Goal: Task Accomplishment & Management: Complete application form

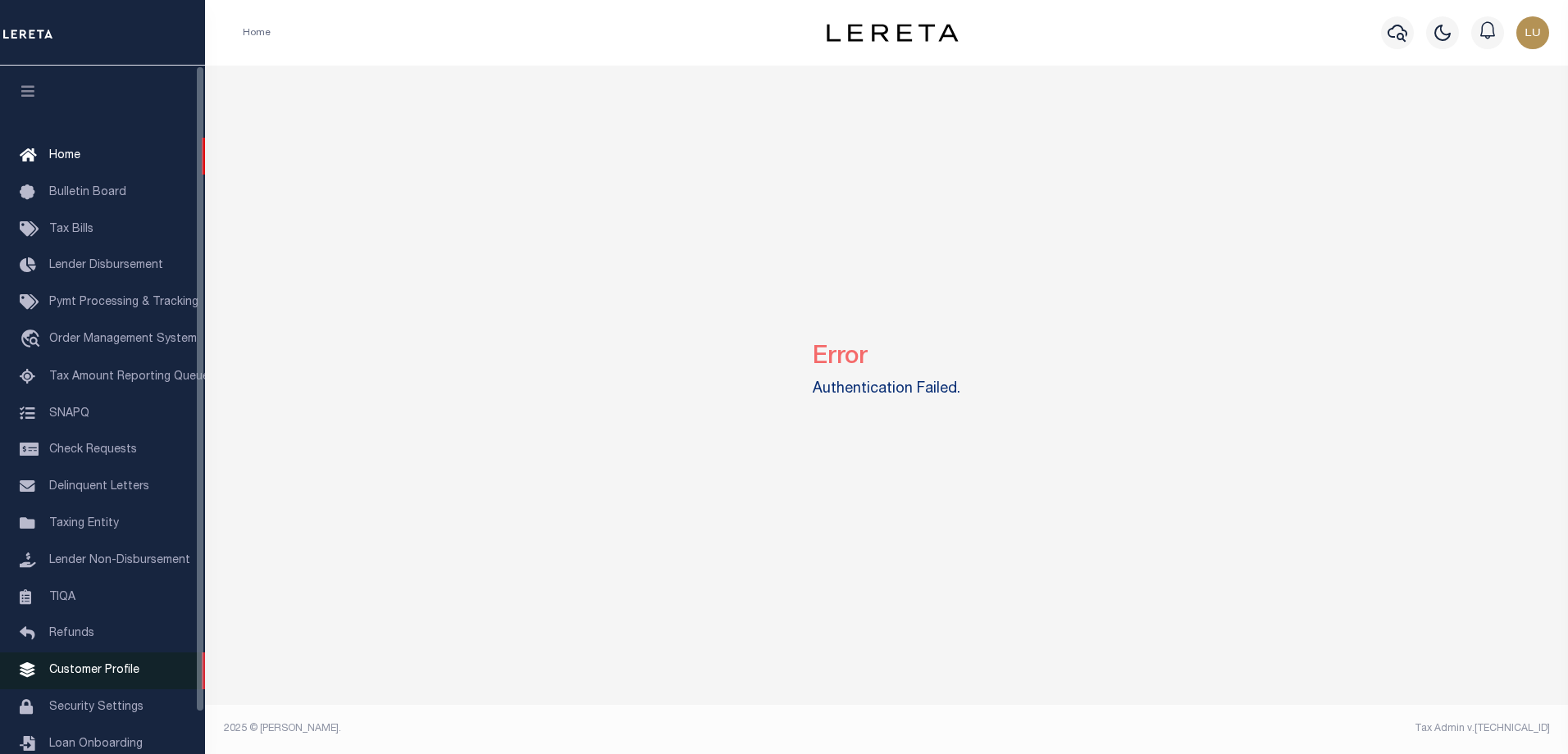
click at [81, 670] on link "Customer Profile" at bounding box center [103, 670] width 205 height 36
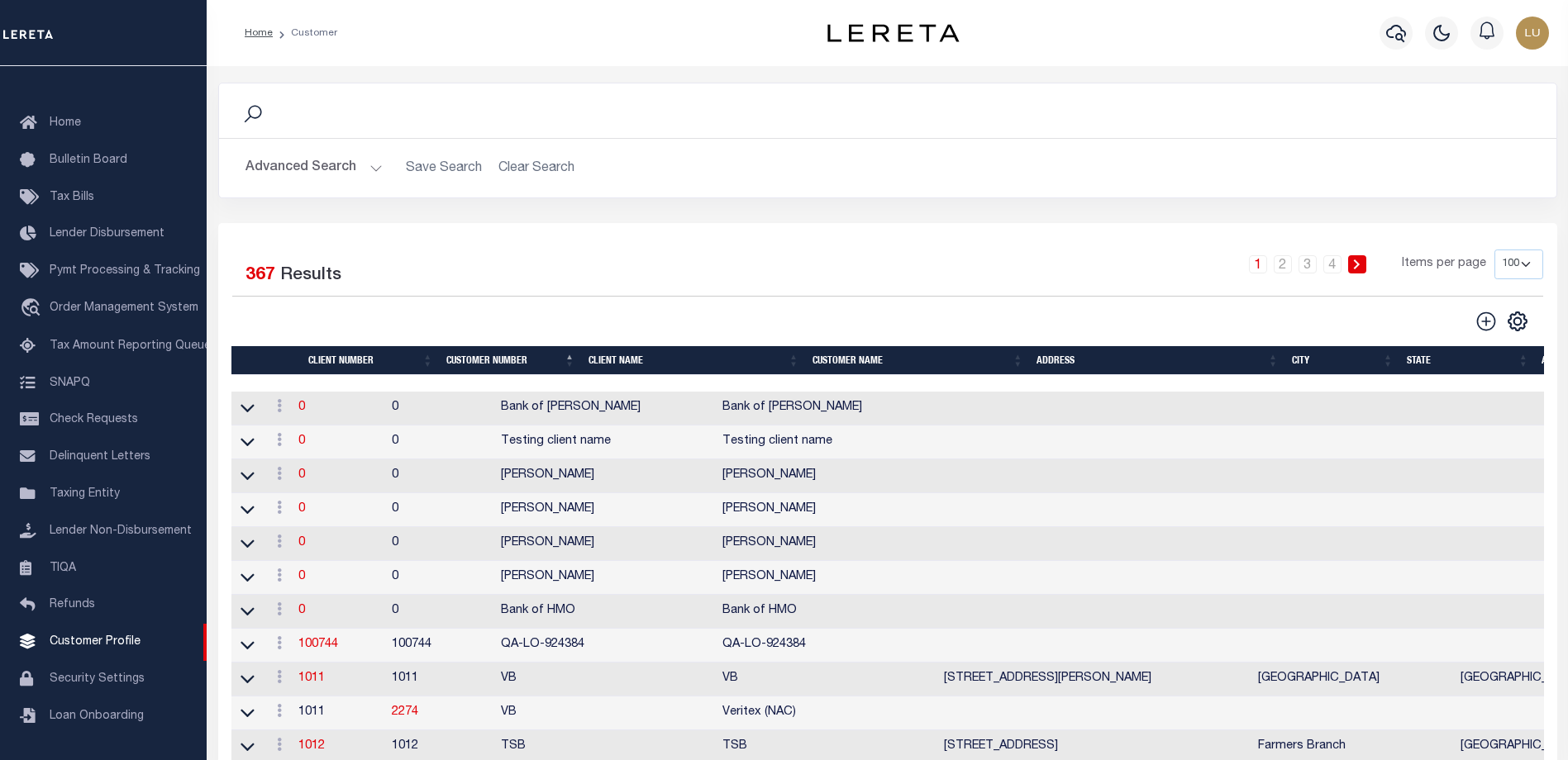
scroll to position [413, 0]
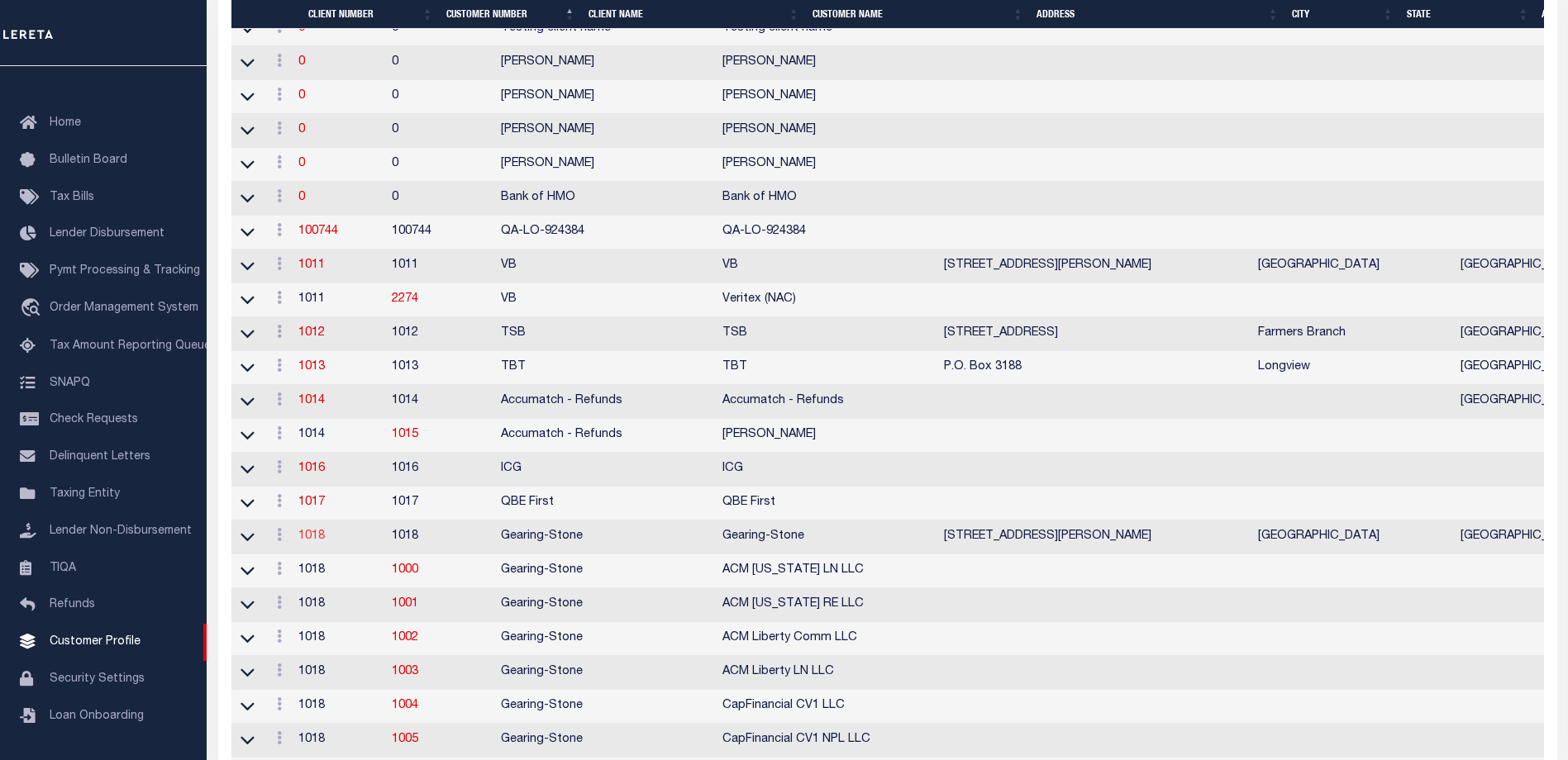
click at [325, 542] on link "1018" at bounding box center [311, 536] width 27 height 12
select select
type input "Gearing-Stone"
type input "1018"
type input "Gearing-Stone"
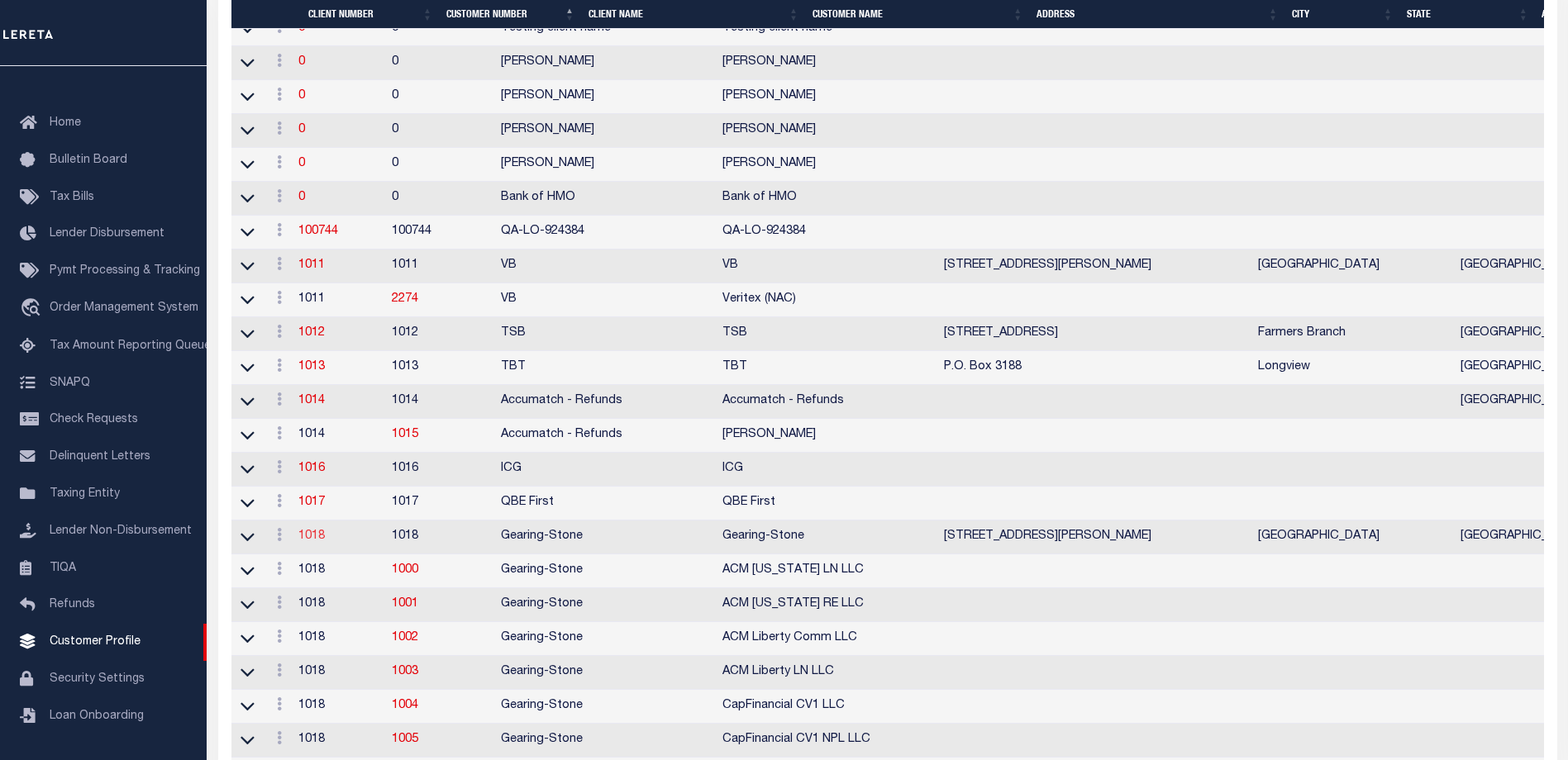
type input "Bac"
type input "Nguyen"
checkbox input "true"
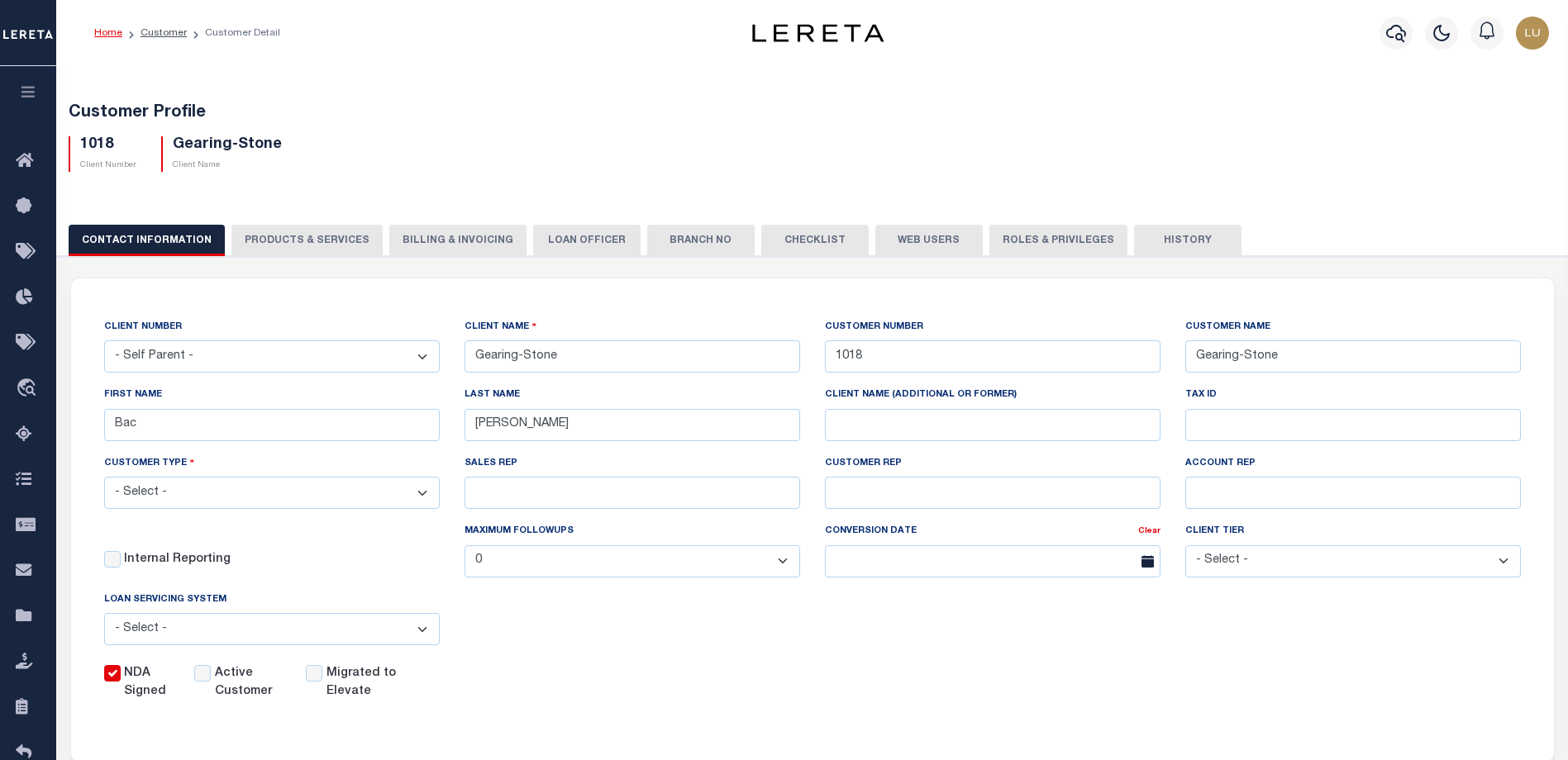
click at [362, 690] on label "Migrated to Elevate" at bounding box center [370, 684] width 86 height 37
click at [322, 682] on input "Migrated to Elevate" at bounding box center [314, 674] width 17 height 17
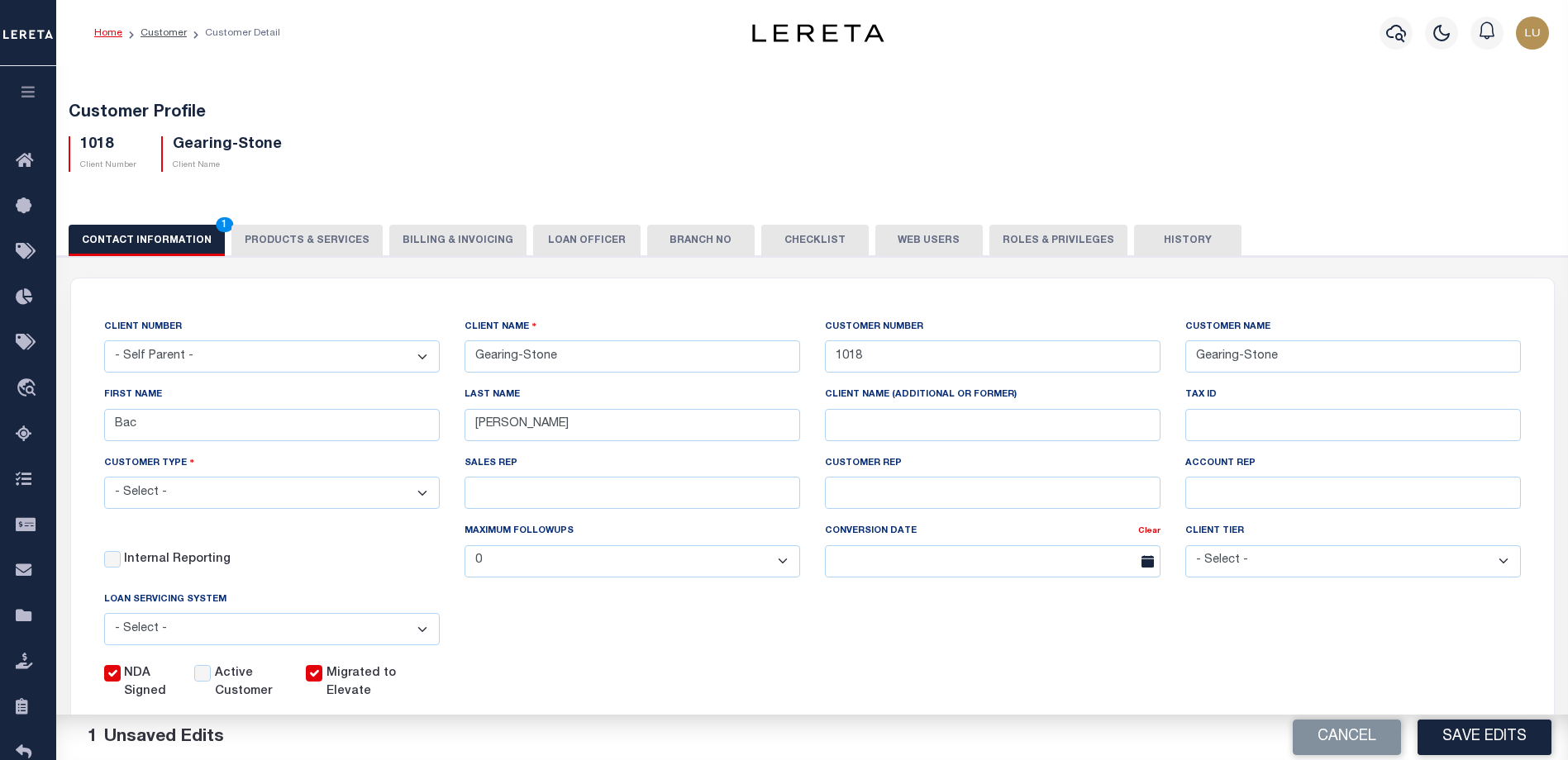
click at [362, 690] on label "Migrated to Elevate" at bounding box center [370, 684] width 86 height 37
click at [322, 682] on input "Migrated to Elevate" at bounding box center [314, 674] width 17 height 17
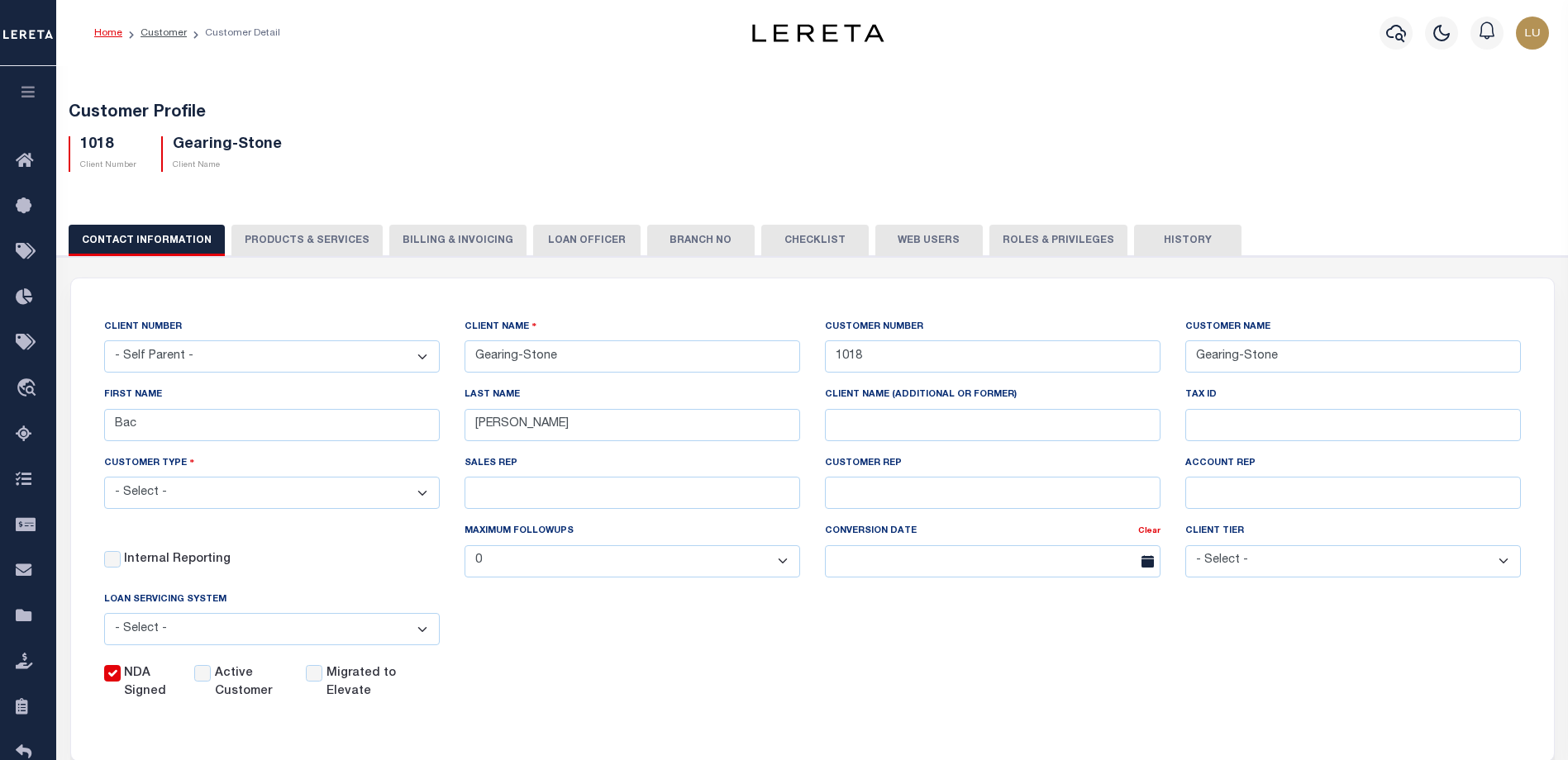
click at [363, 680] on label "Migrated to Elevate" at bounding box center [370, 684] width 86 height 37
click at [322, 680] on input "Migrated to Elevate" at bounding box center [314, 674] width 17 height 17
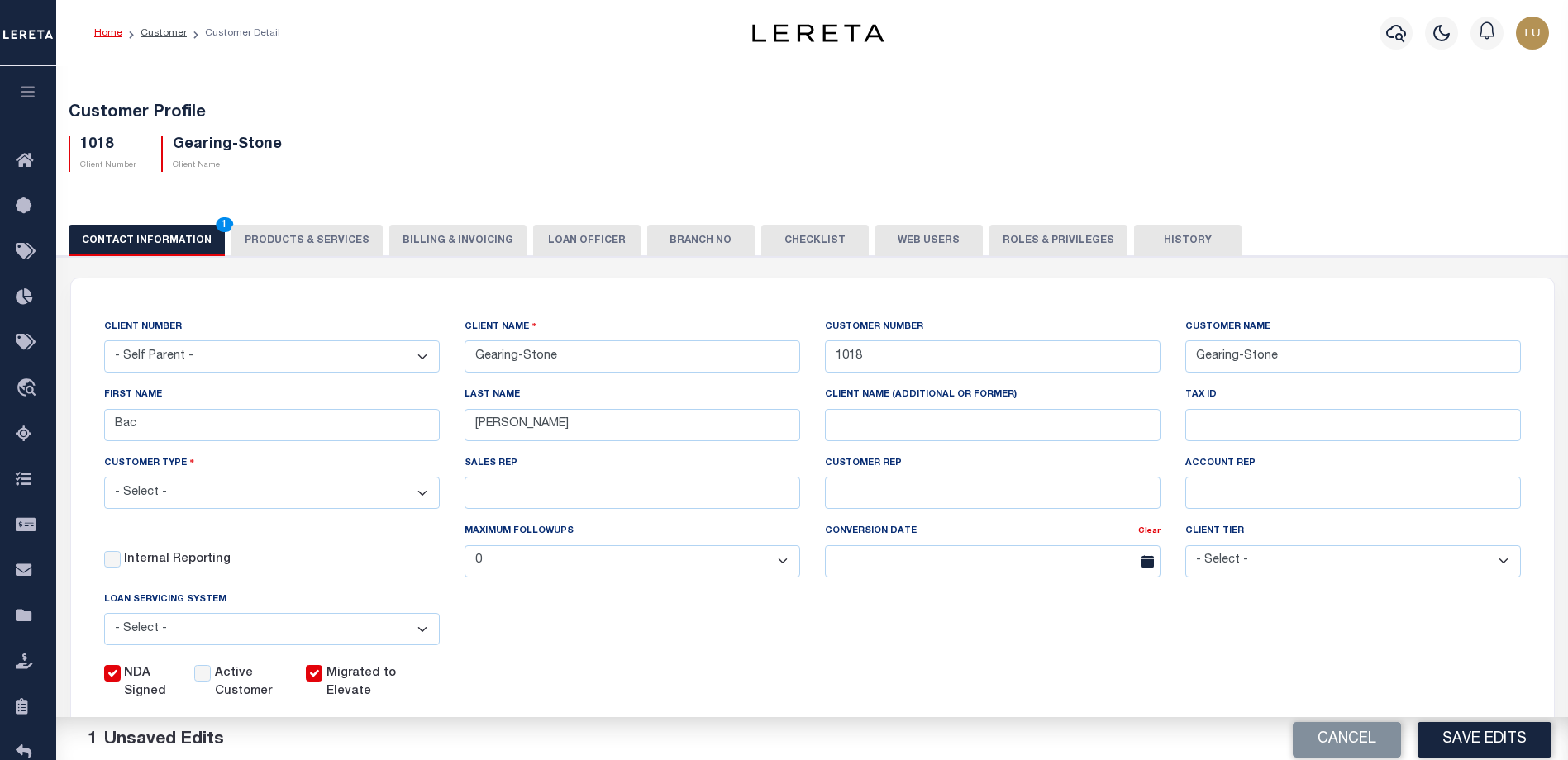
click at [366, 674] on label "Migrated to Elevate" at bounding box center [370, 684] width 86 height 37
click at [322, 674] on input "Migrated to Elevate" at bounding box center [314, 674] width 17 height 17
checkbox input "false"
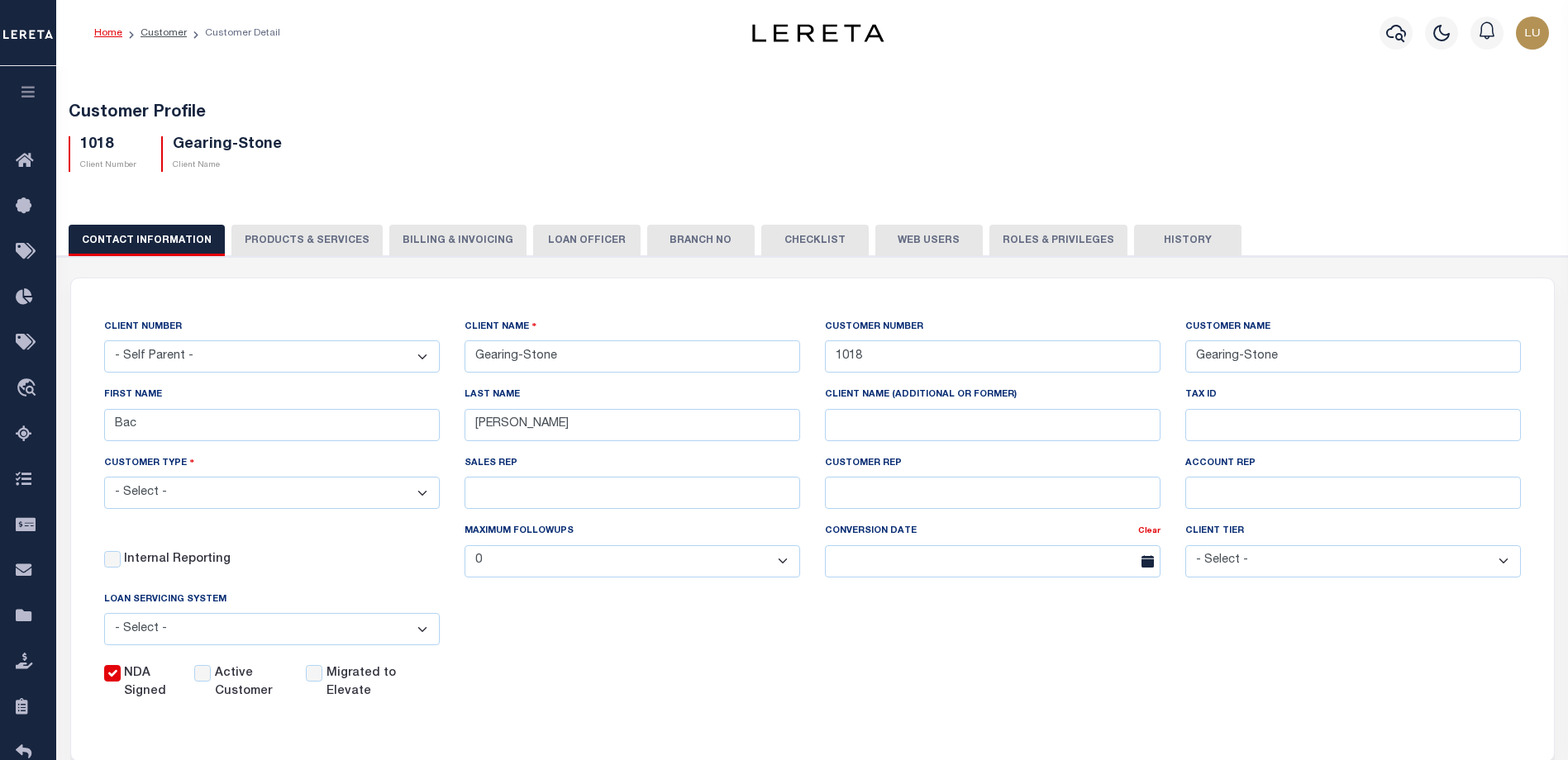
click at [217, 693] on label "Active Customer" at bounding box center [250, 684] width 72 height 37
click at [211, 682] on input "Active Customer" at bounding box center [202, 674] width 17 height 17
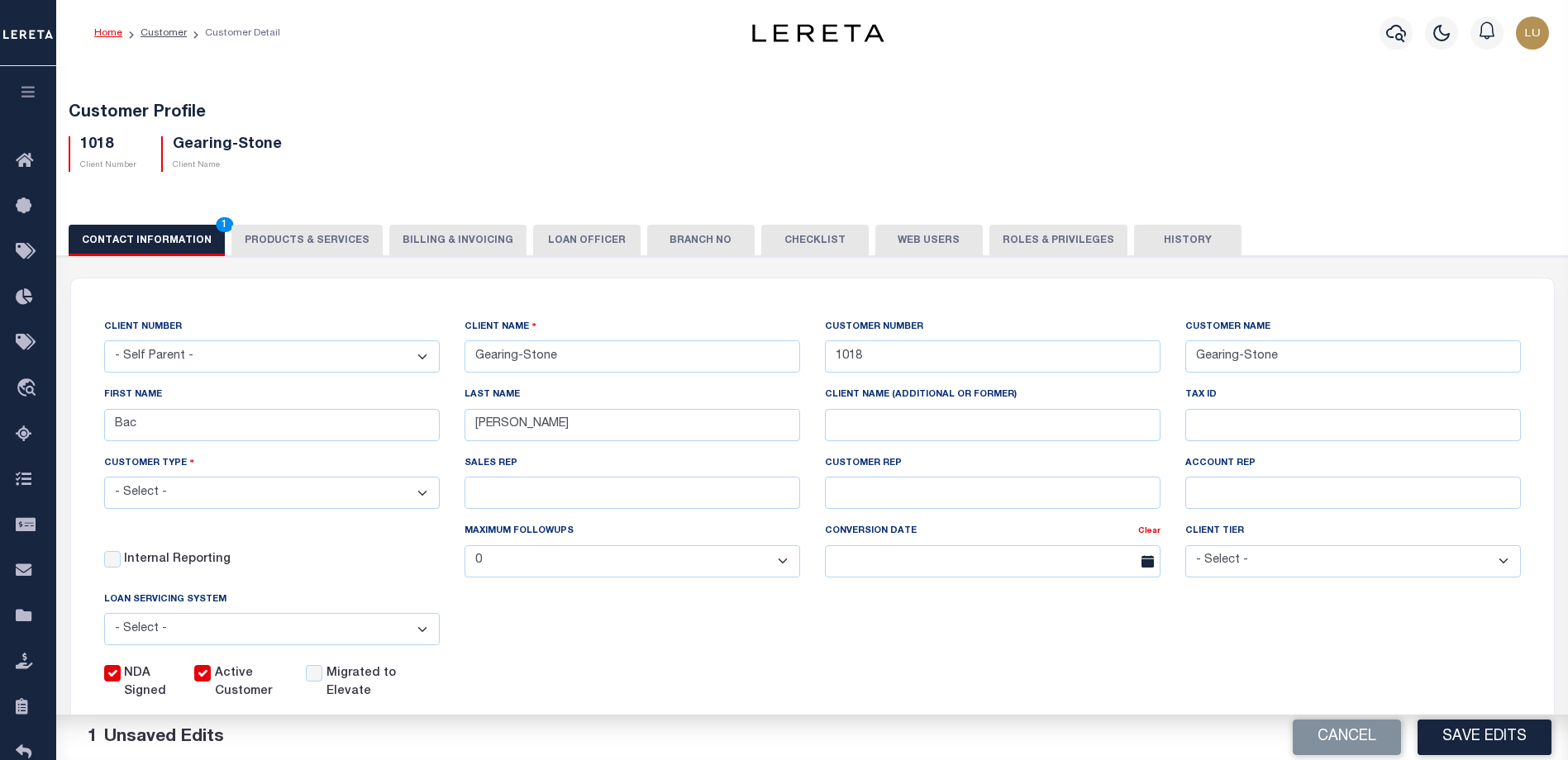
click at [229, 694] on label "Active Customer" at bounding box center [250, 684] width 72 height 37
click at [211, 682] on input "Active Customer" at bounding box center [202, 674] width 17 height 17
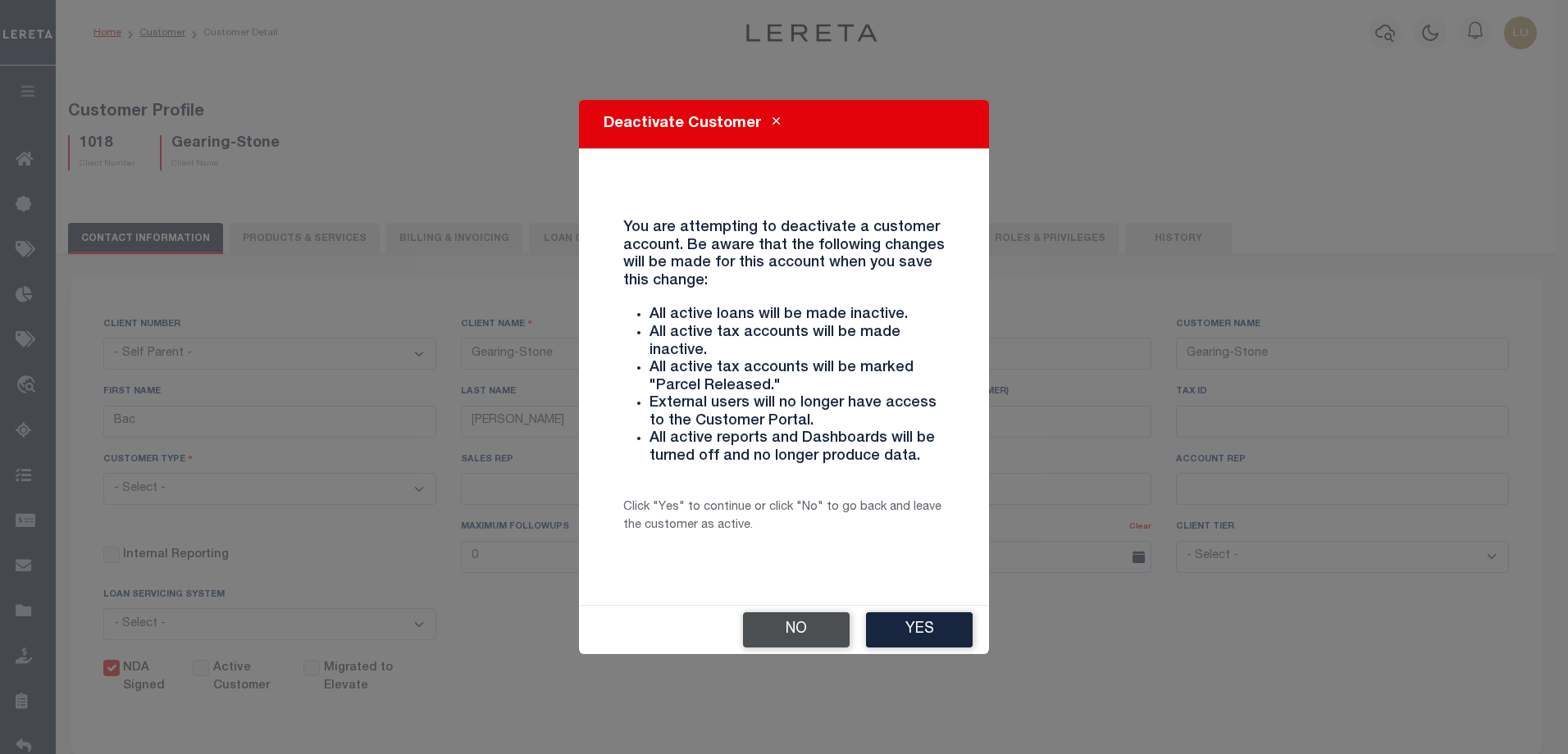
click at [812, 634] on button "No" at bounding box center [797, 630] width 107 height 35
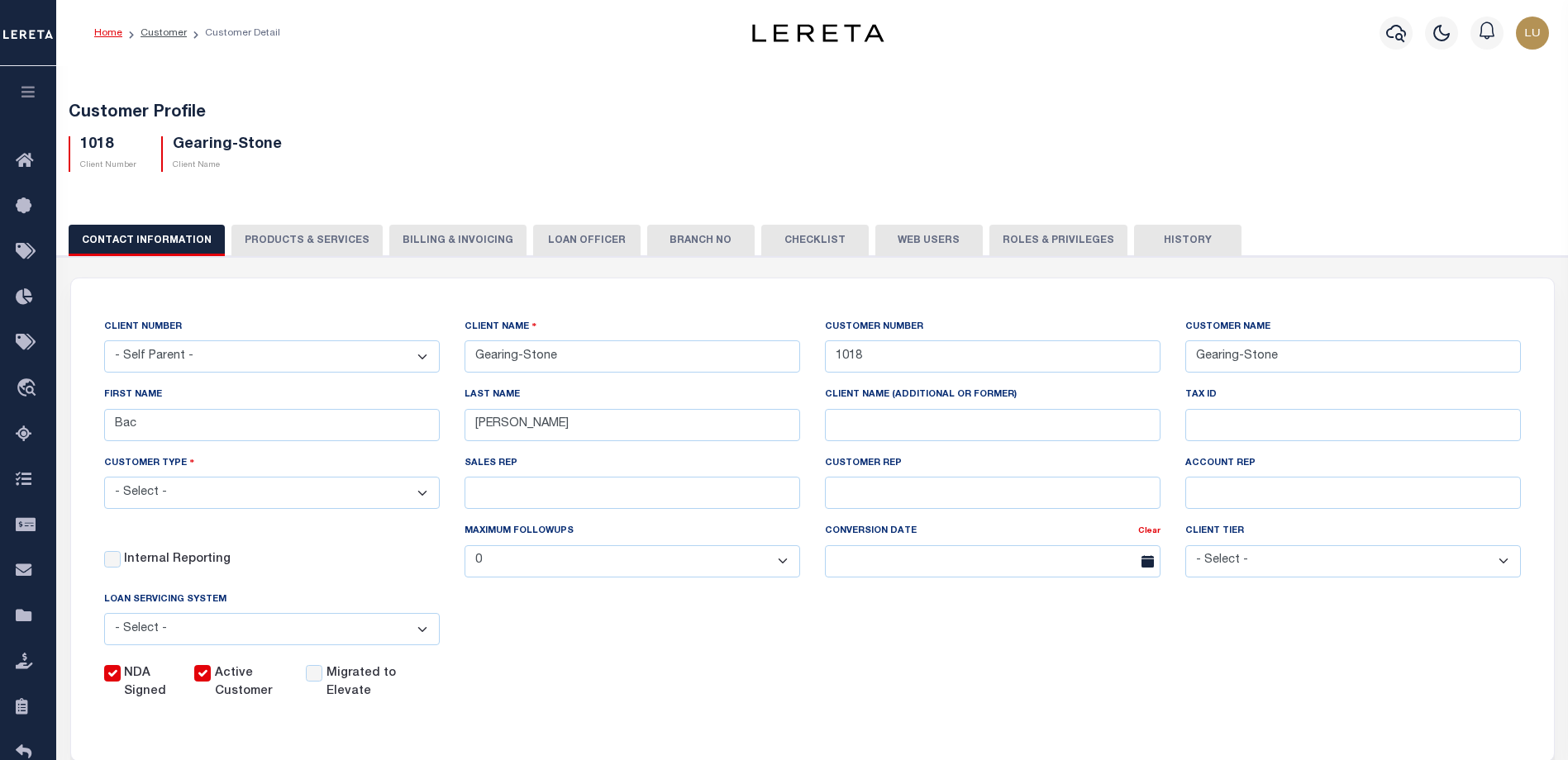
click at [256, 693] on label "Active Customer" at bounding box center [250, 684] width 72 height 37
click at [211, 682] on input "Active Customer" at bounding box center [202, 674] width 17 height 17
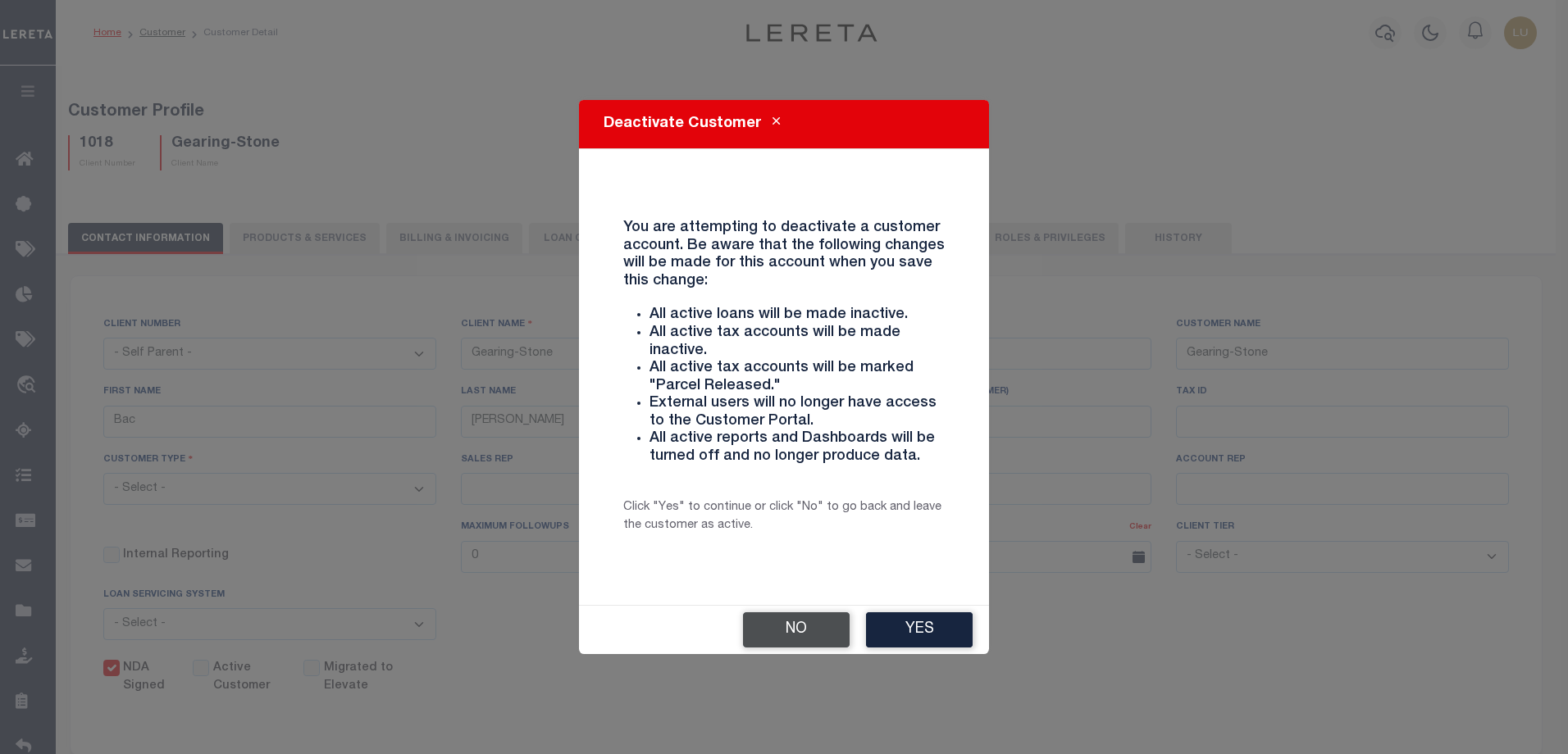
click at [807, 633] on button "No" at bounding box center [797, 630] width 107 height 35
checkbox input "true"
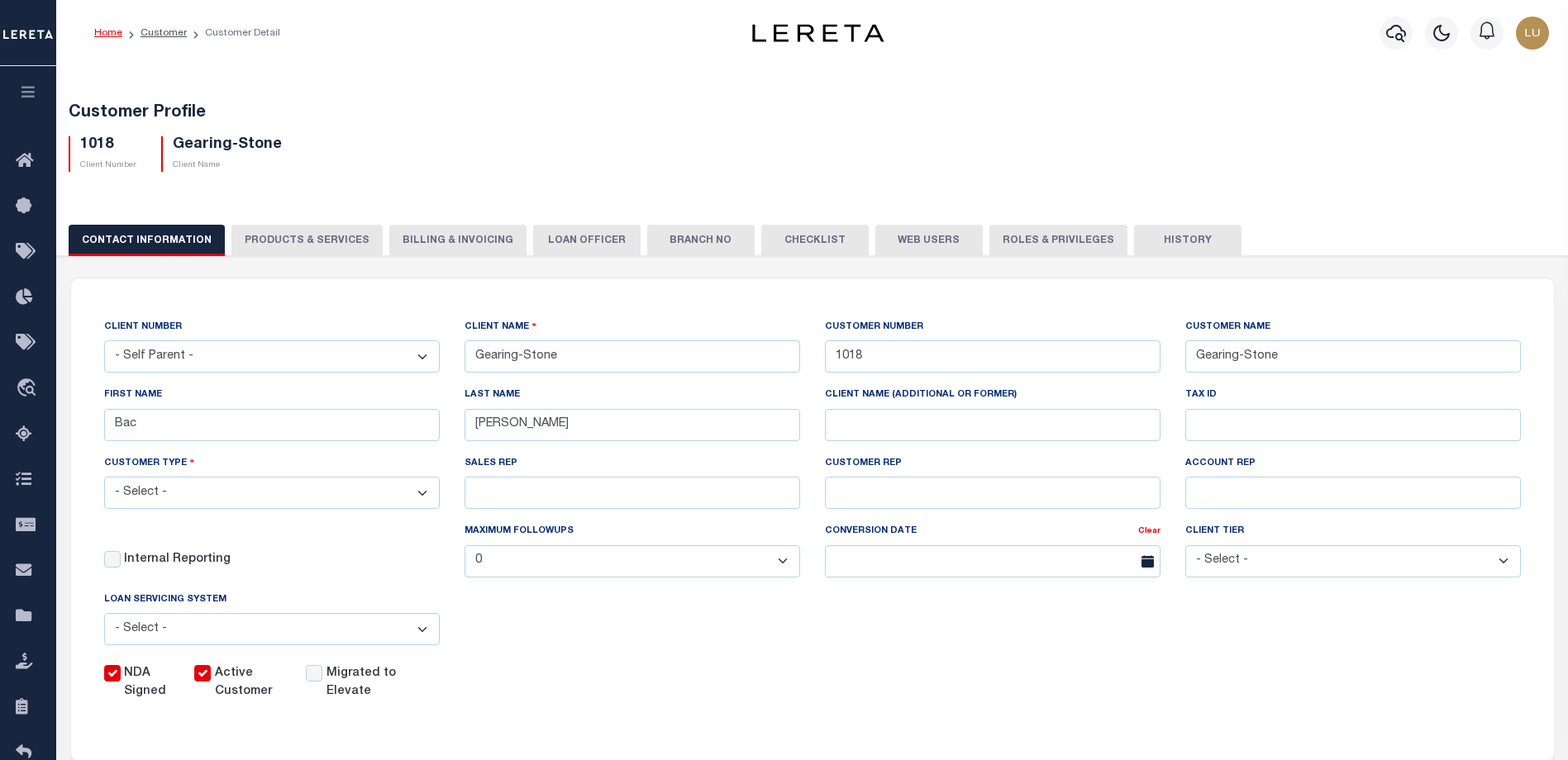
click at [146, 694] on label "NDA Signed" at bounding box center [149, 684] width 51 height 37
click at [120, 682] on input "NDA Signed" at bounding box center [112, 674] width 17 height 17
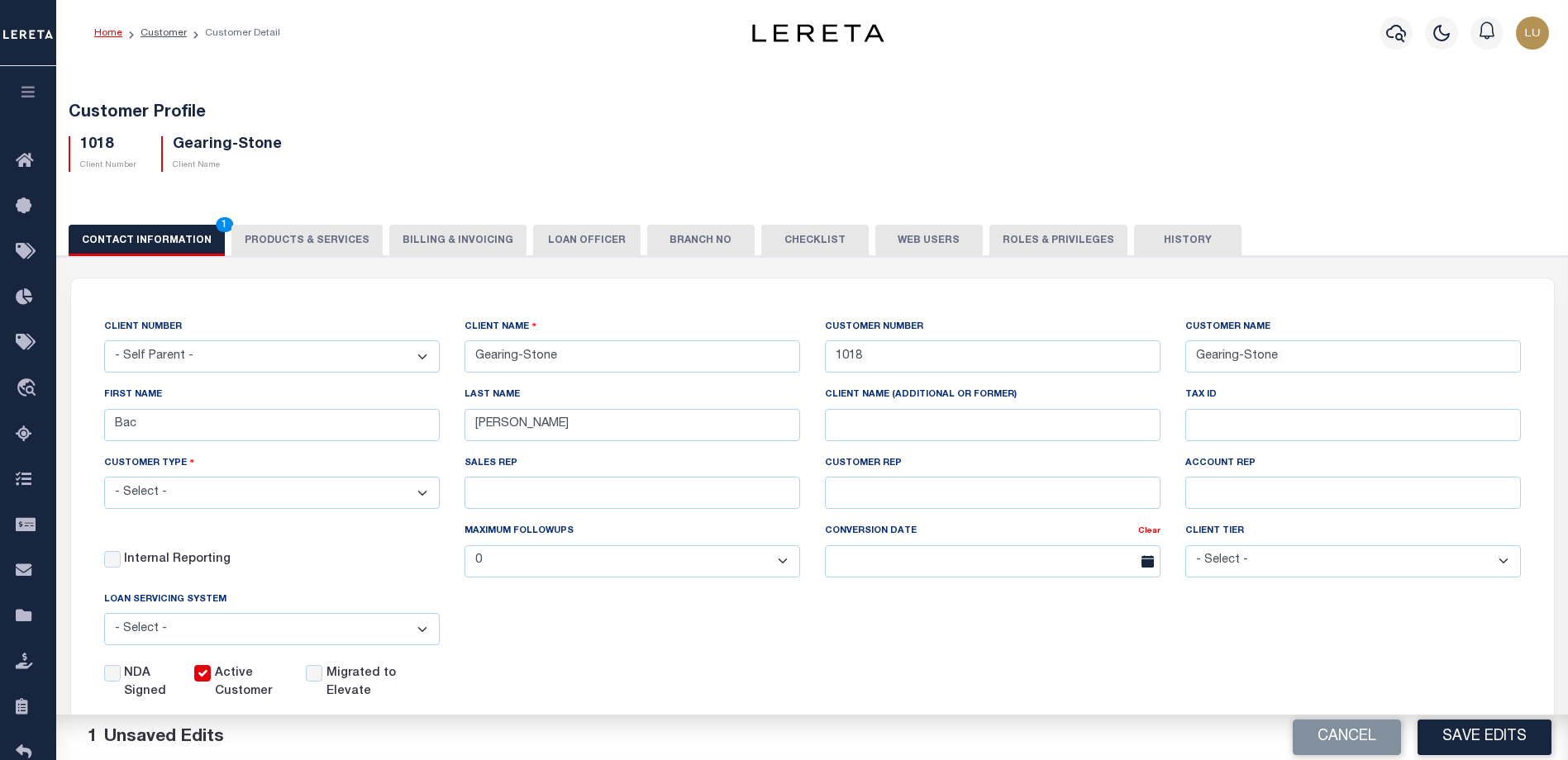
click at [149, 694] on label "NDA Signed" at bounding box center [149, 684] width 51 height 37
click at [120, 682] on input "NDA Signed" at bounding box center [112, 674] width 17 height 17
checkbox input "true"
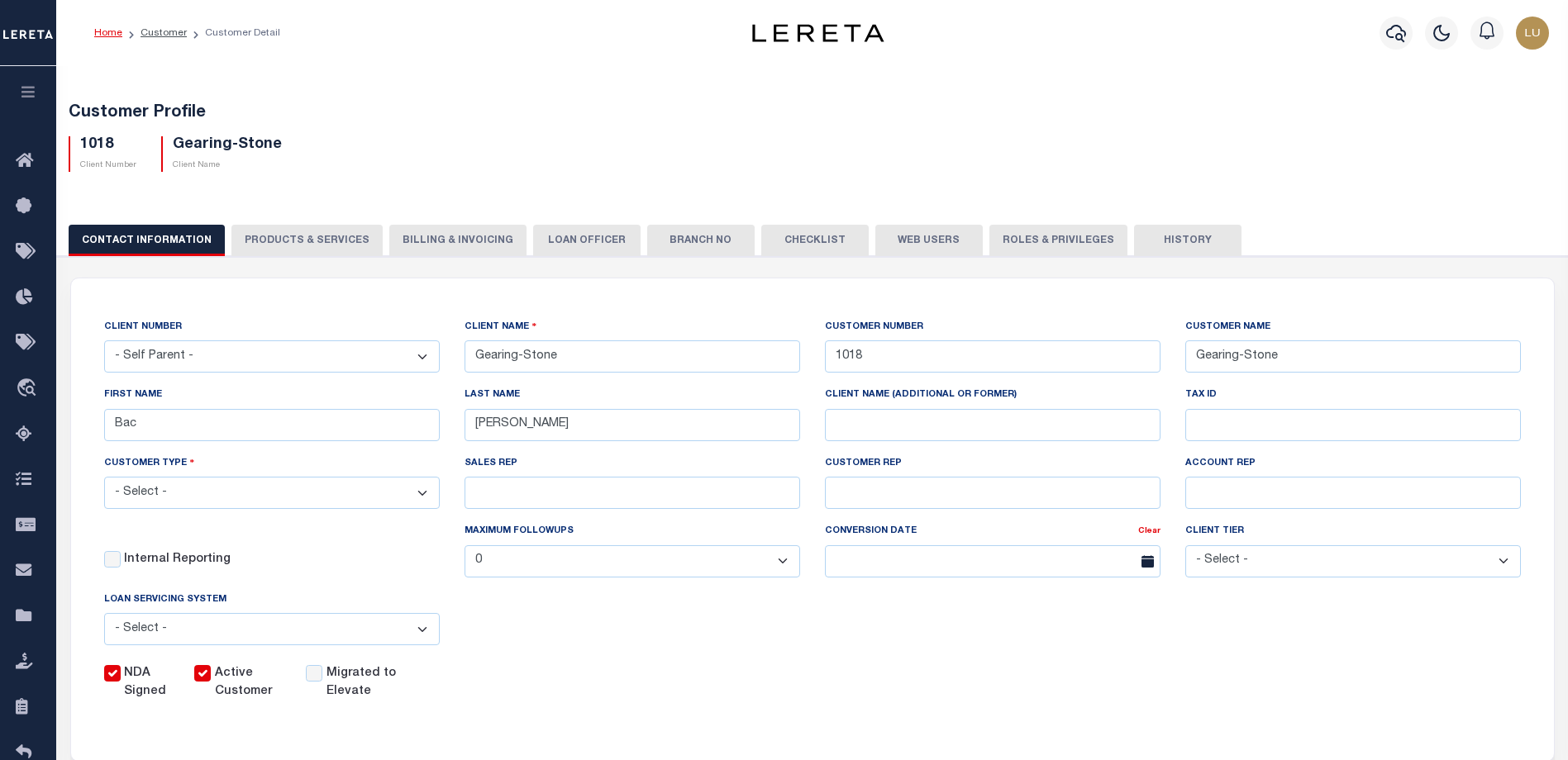
click at [355, 690] on label "Migrated to Elevate" at bounding box center [370, 684] width 86 height 37
click at [322, 682] on input "Migrated to Elevate" at bounding box center [314, 674] width 17 height 17
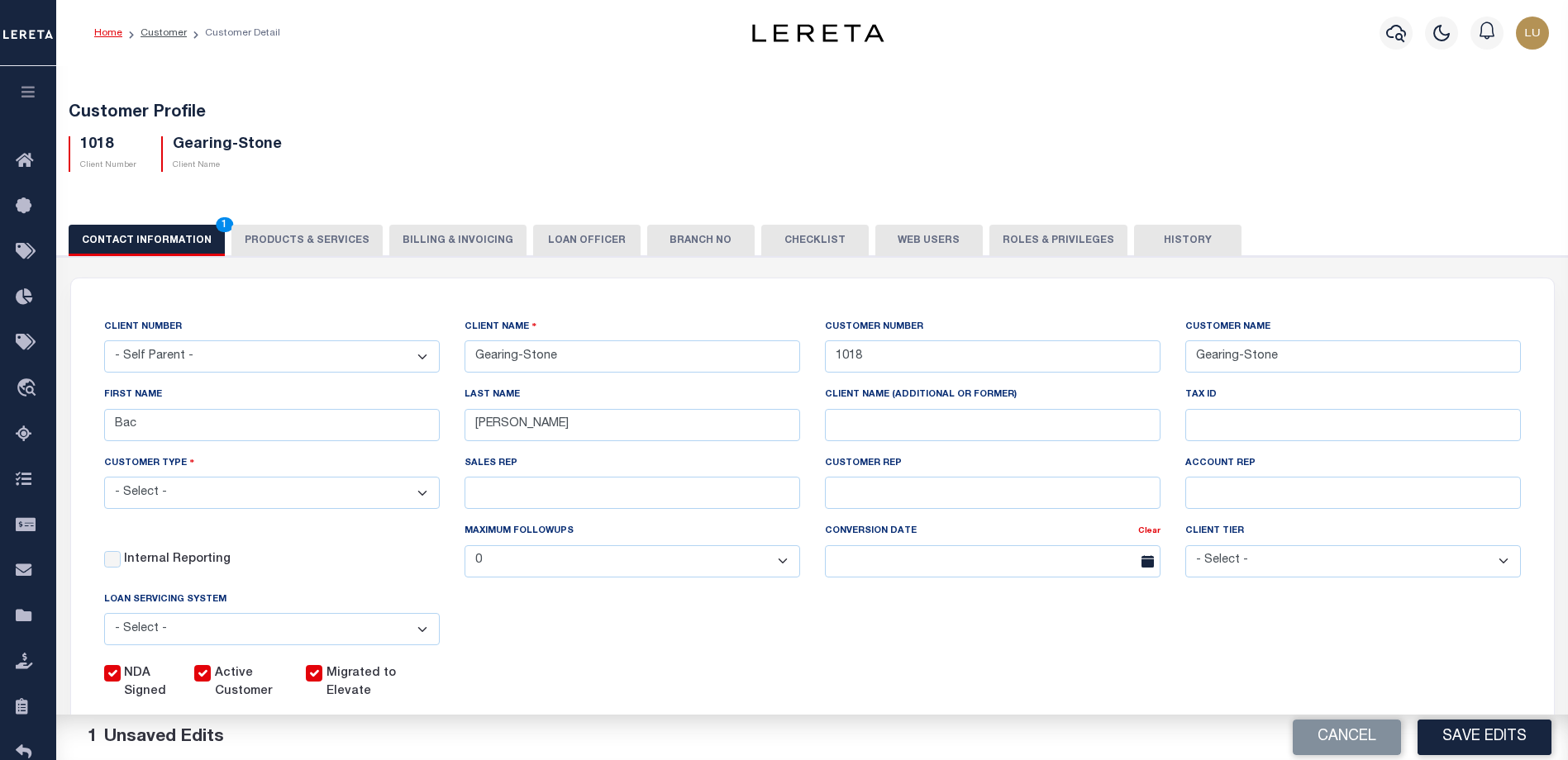
click at [355, 690] on label "Migrated to Elevate" at bounding box center [370, 684] width 86 height 37
click at [322, 682] on input "Migrated to Elevate" at bounding box center [314, 674] width 17 height 17
checkbox input "false"
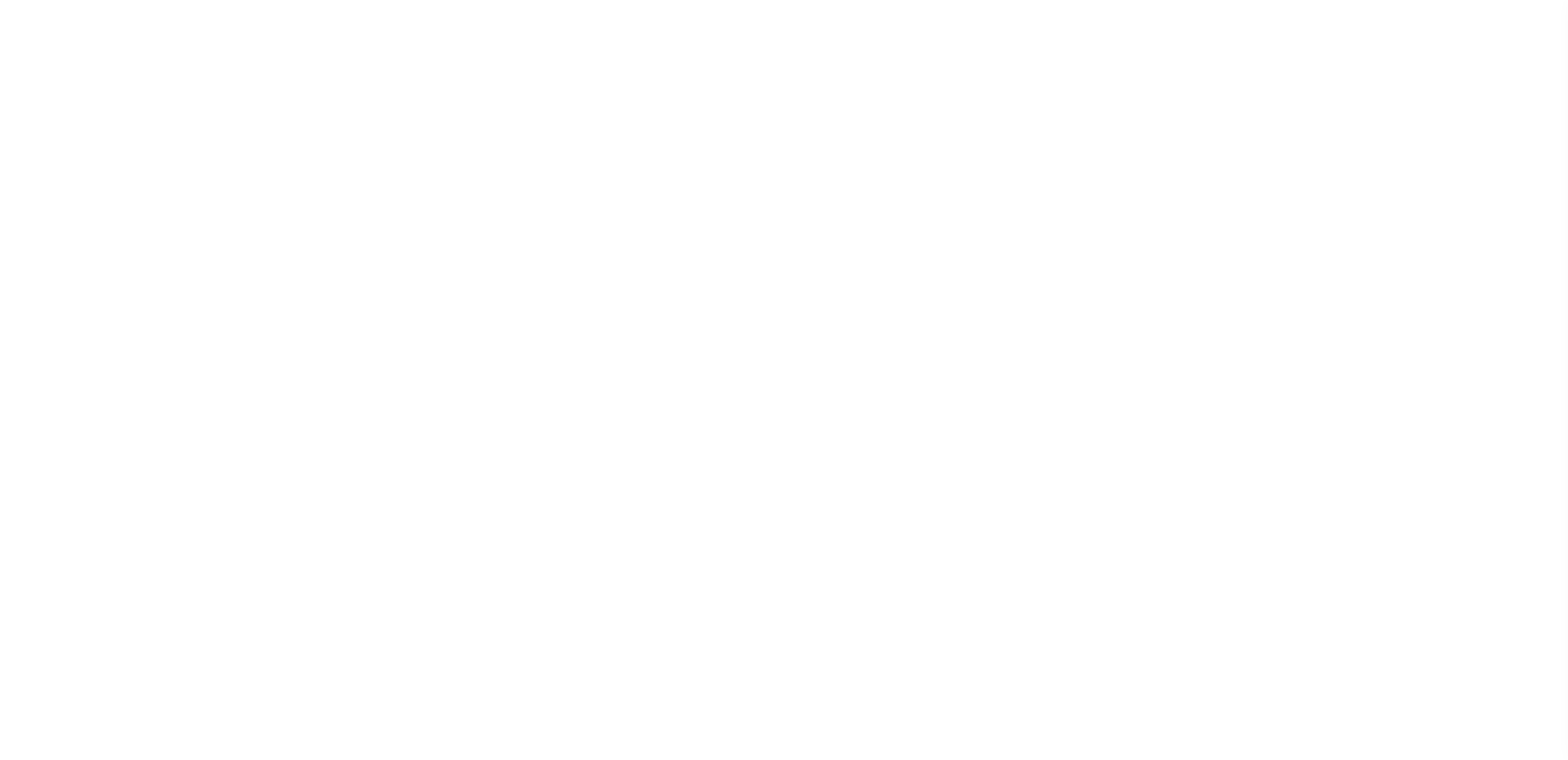
scroll to position [45, 0]
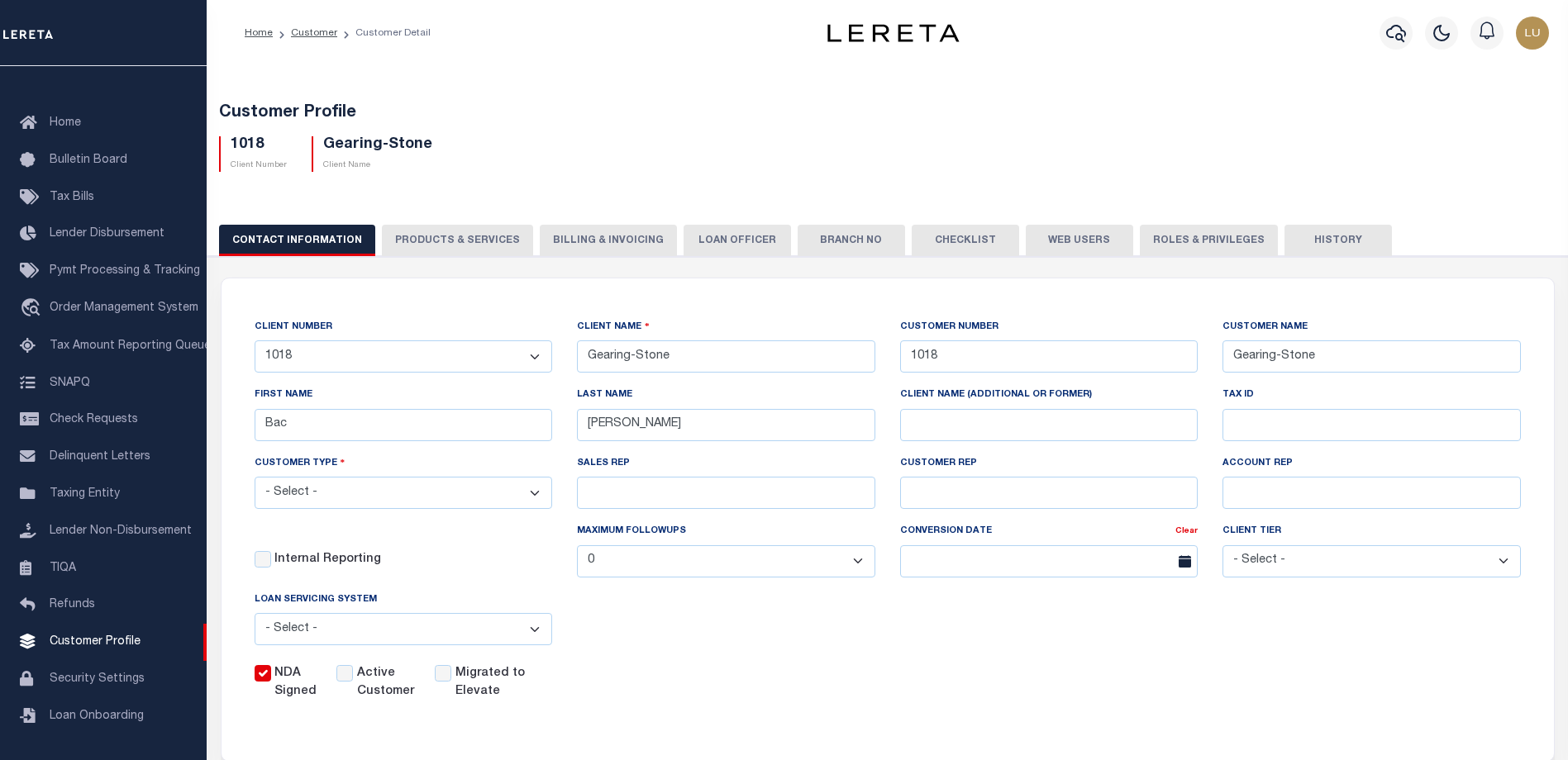
click at [493, 701] on label "Migrated to Elevate" at bounding box center [491, 684] width 72 height 37
click at [451, 682] on input "Migrated to Elevate" at bounding box center [443, 674] width 17 height 17
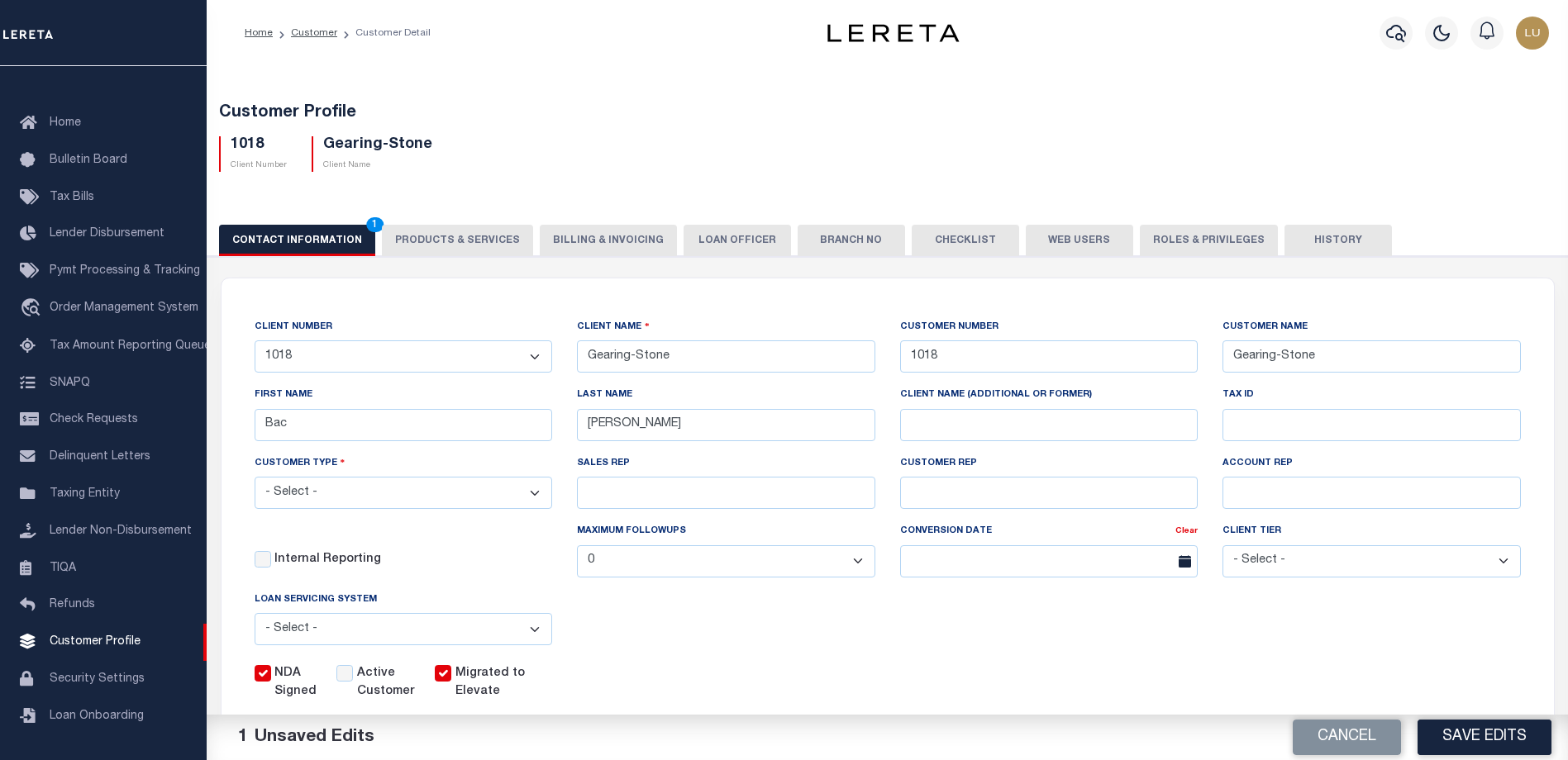
click at [494, 701] on label "Migrated to Elevate" at bounding box center [491, 684] width 72 height 37
click at [451, 682] on input "Migrated to Elevate" at bounding box center [443, 674] width 17 height 17
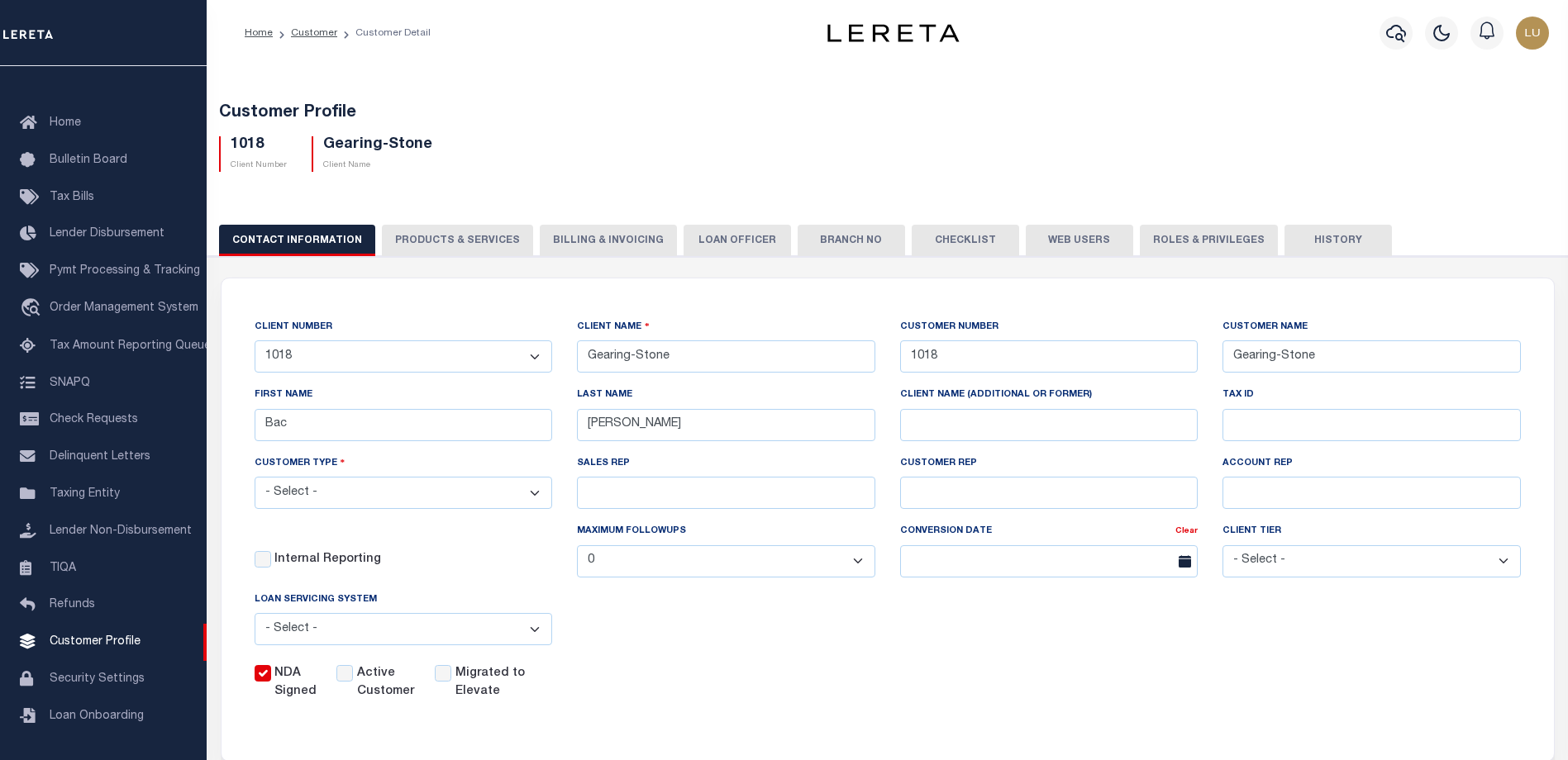
click at [494, 701] on label "Migrated to Elevate" at bounding box center [491, 684] width 72 height 37
click at [451, 682] on input "Migrated to Elevate" at bounding box center [443, 674] width 17 height 17
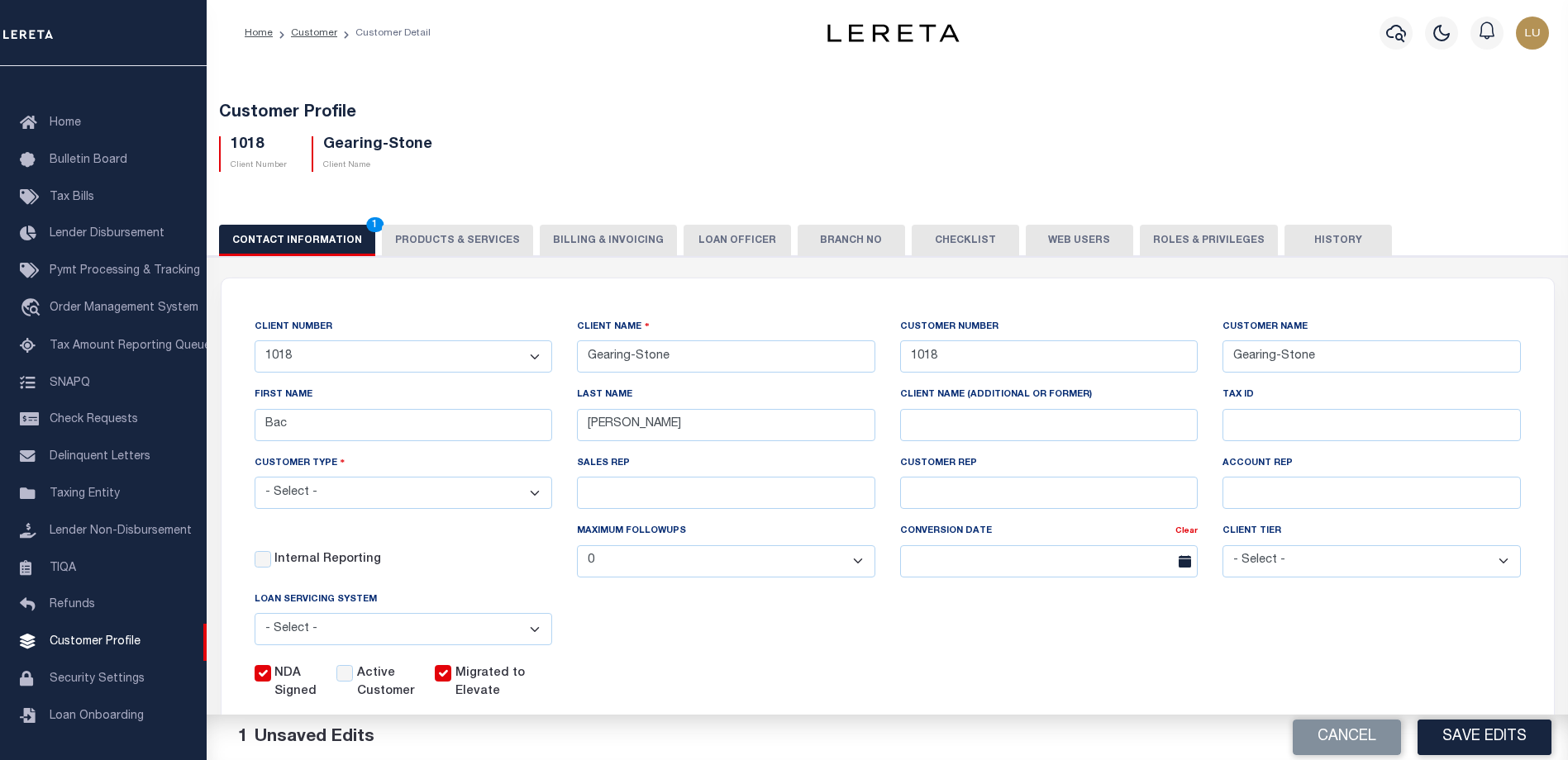
click at [493, 701] on label "Migrated to Elevate" at bounding box center [491, 684] width 72 height 37
click at [451, 682] on input "Migrated to Elevate" at bounding box center [443, 674] width 17 height 17
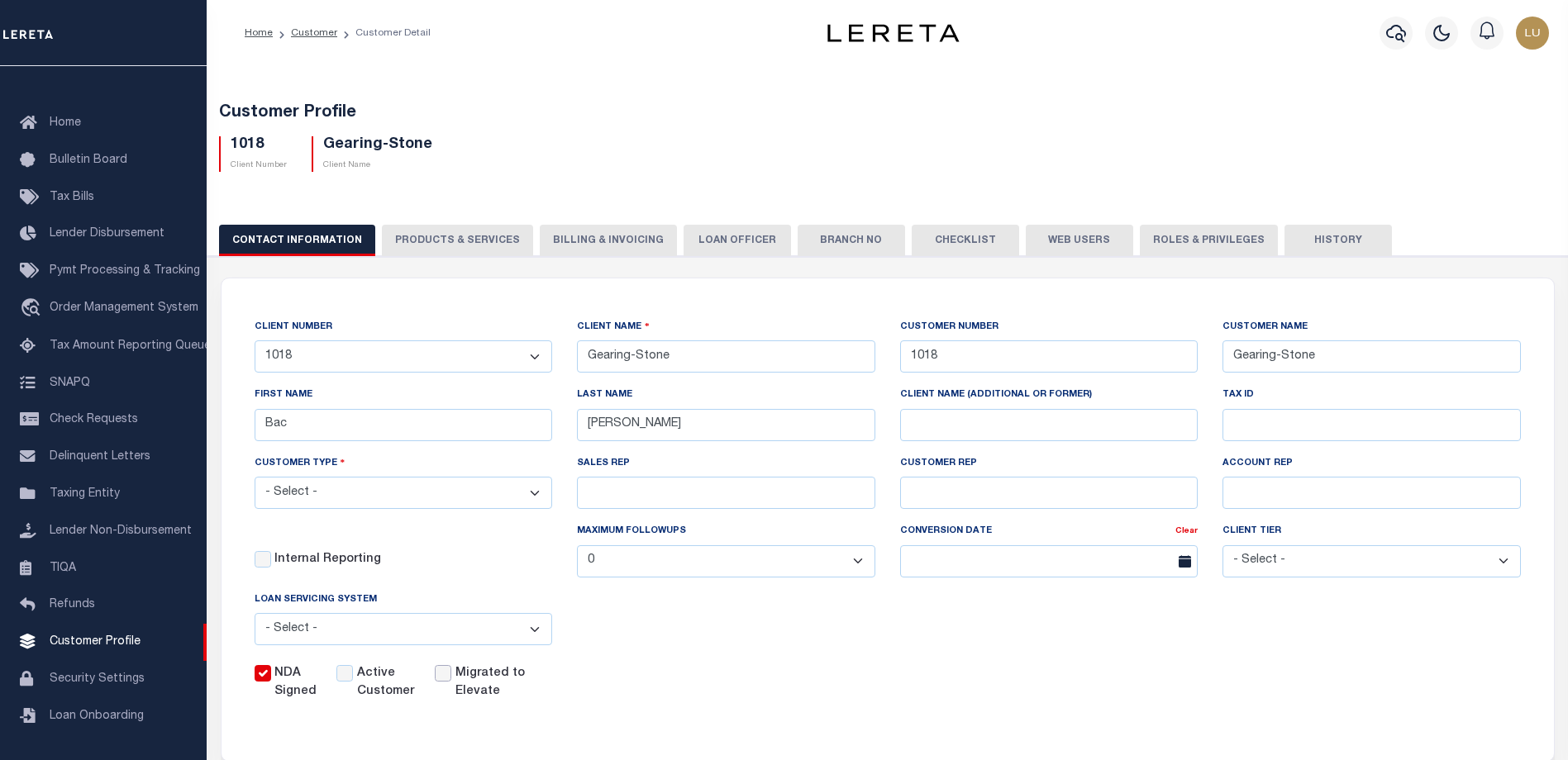
click at [441, 679] on input "Migrated to Elevate" at bounding box center [443, 674] width 17 height 17
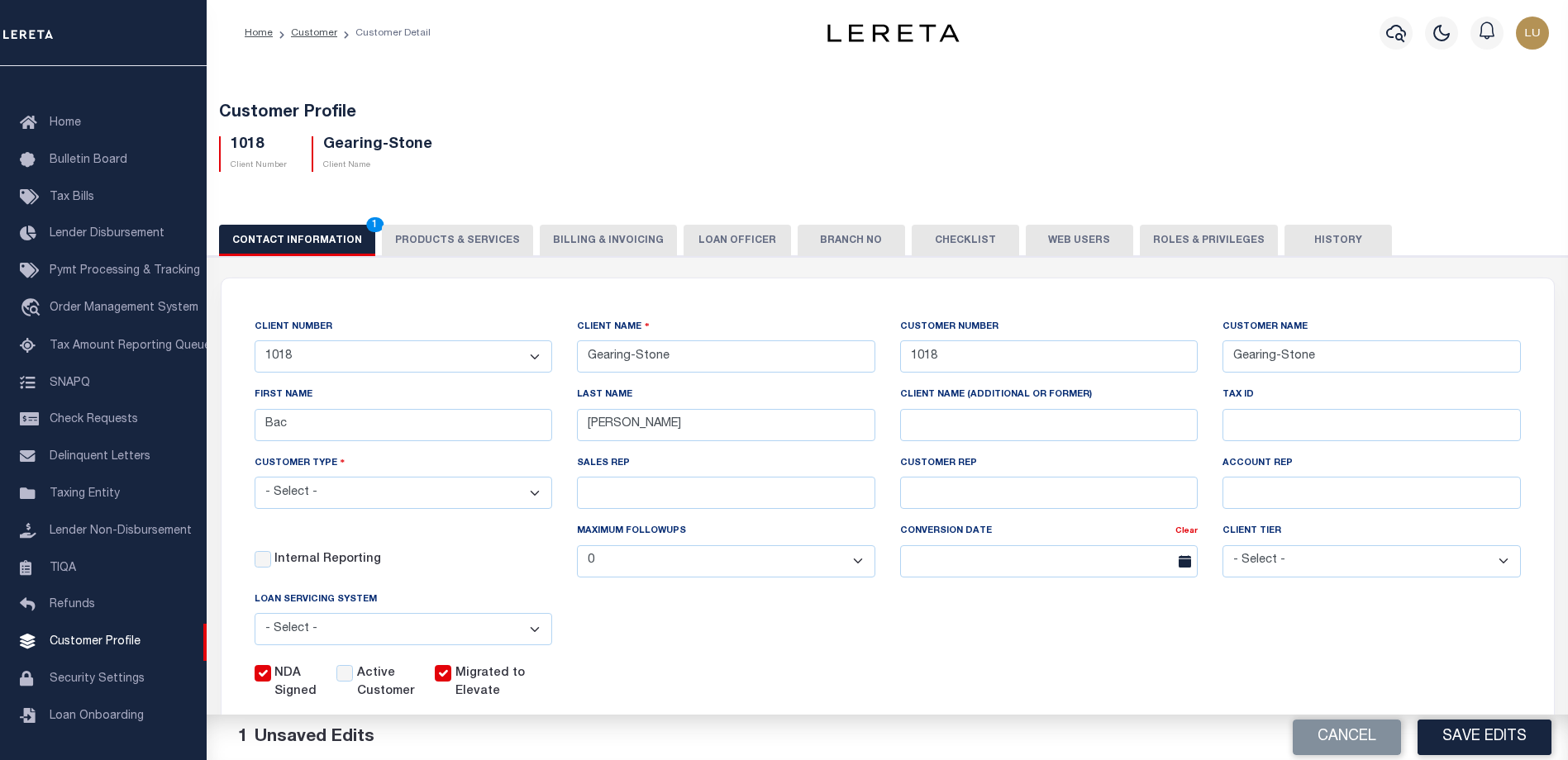
click at [440, 679] on input "Migrated to Elevate" at bounding box center [443, 674] width 17 height 17
checkbox input "false"
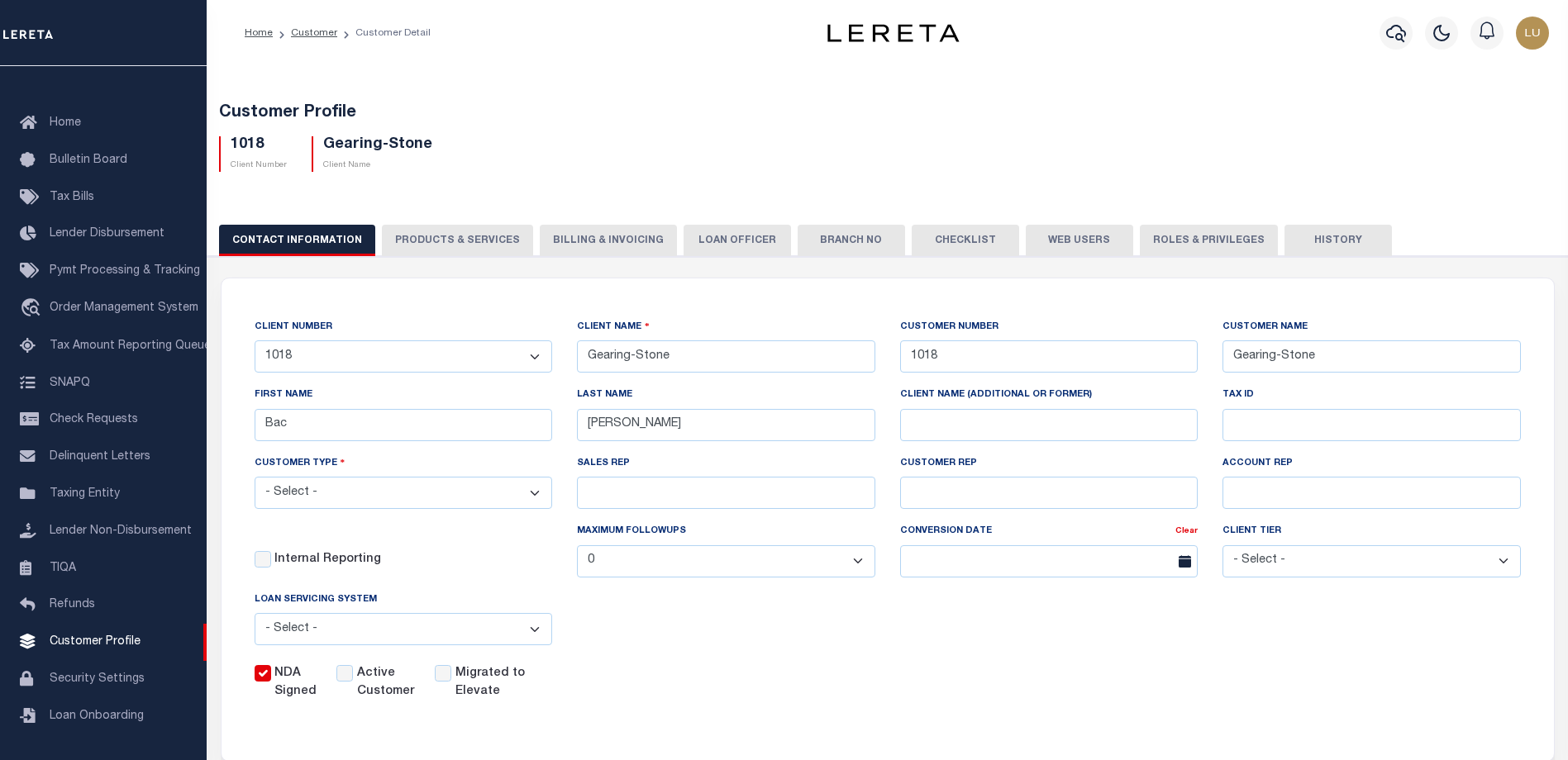
click at [427, 681] on div "Active Customer" at bounding box center [386, 684] width 97 height 37
click at [395, 688] on label "Active Customer" at bounding box center [386, 684] width 58 height 37
click at [353, 682] on input "Active Customer" at bounding box center [345, 674] width 17 height 17
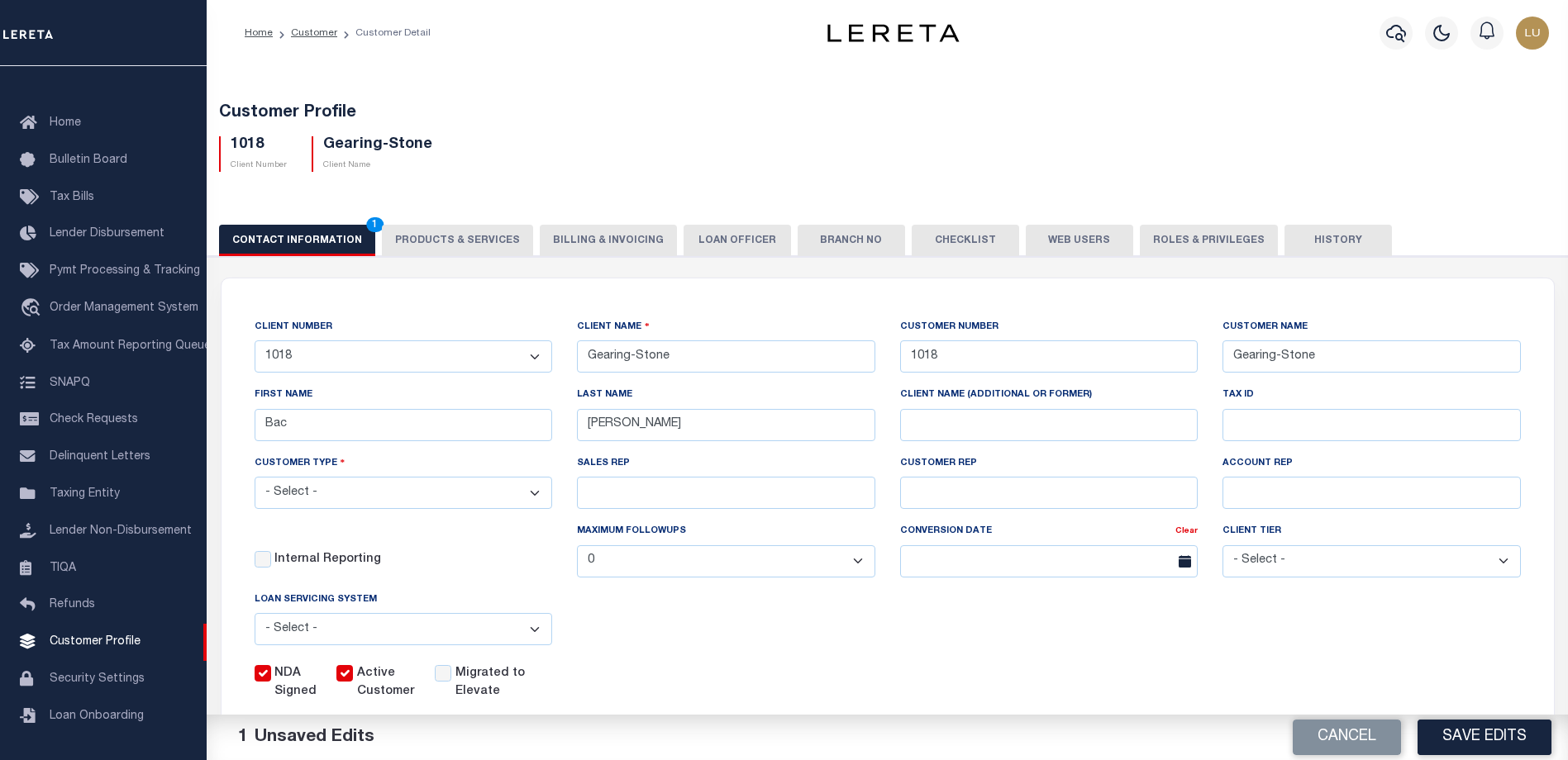
click at [393, 688] on label "Active Customer" at bounding box center [386, 684] width 58 height 37
click at [353, 682] on input "Active Customer" at bounding box center [345, 674] width 17 height 17
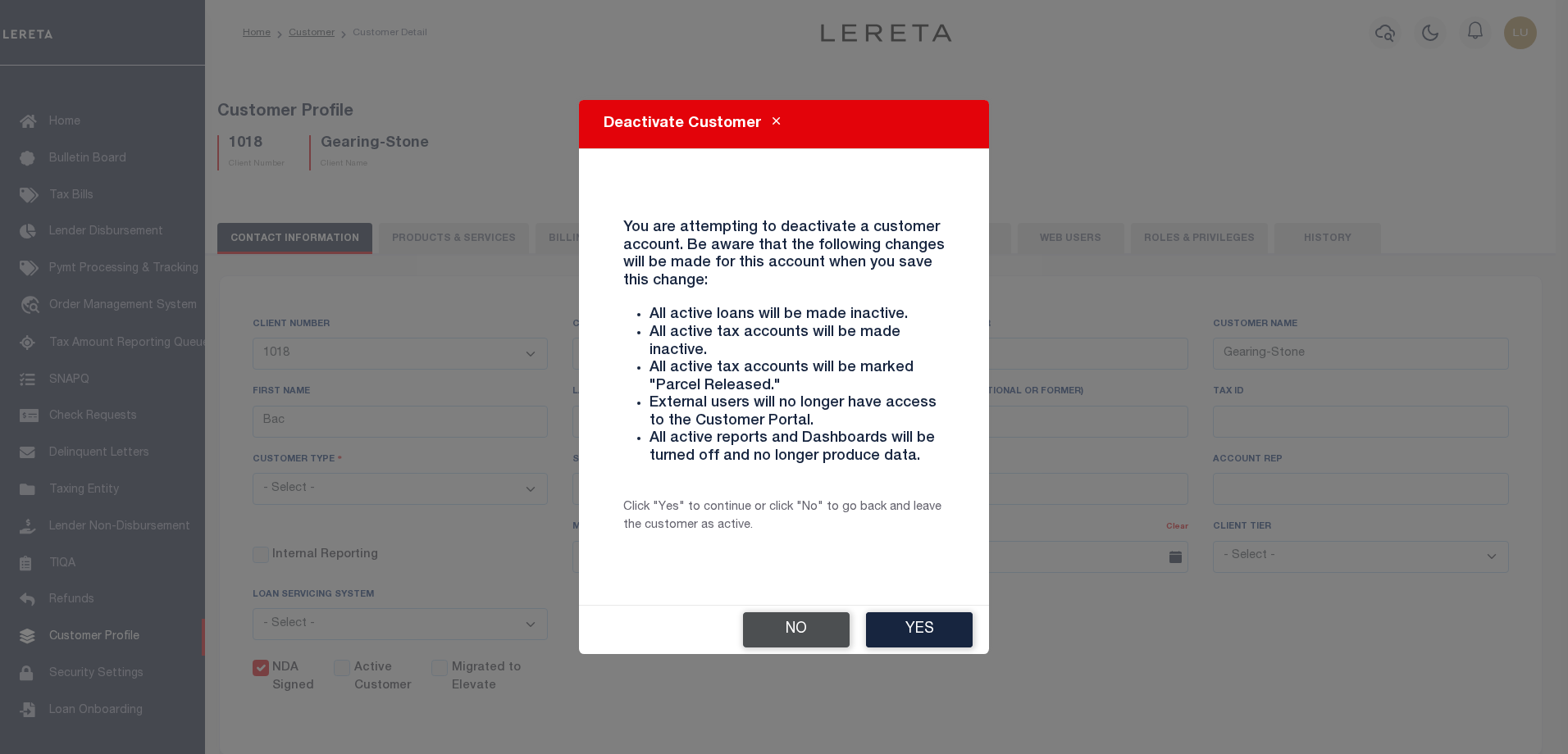
click at [744, 641] on button "No" at bounding box center [797, 630] width 107 height 35
checkbox input "true"
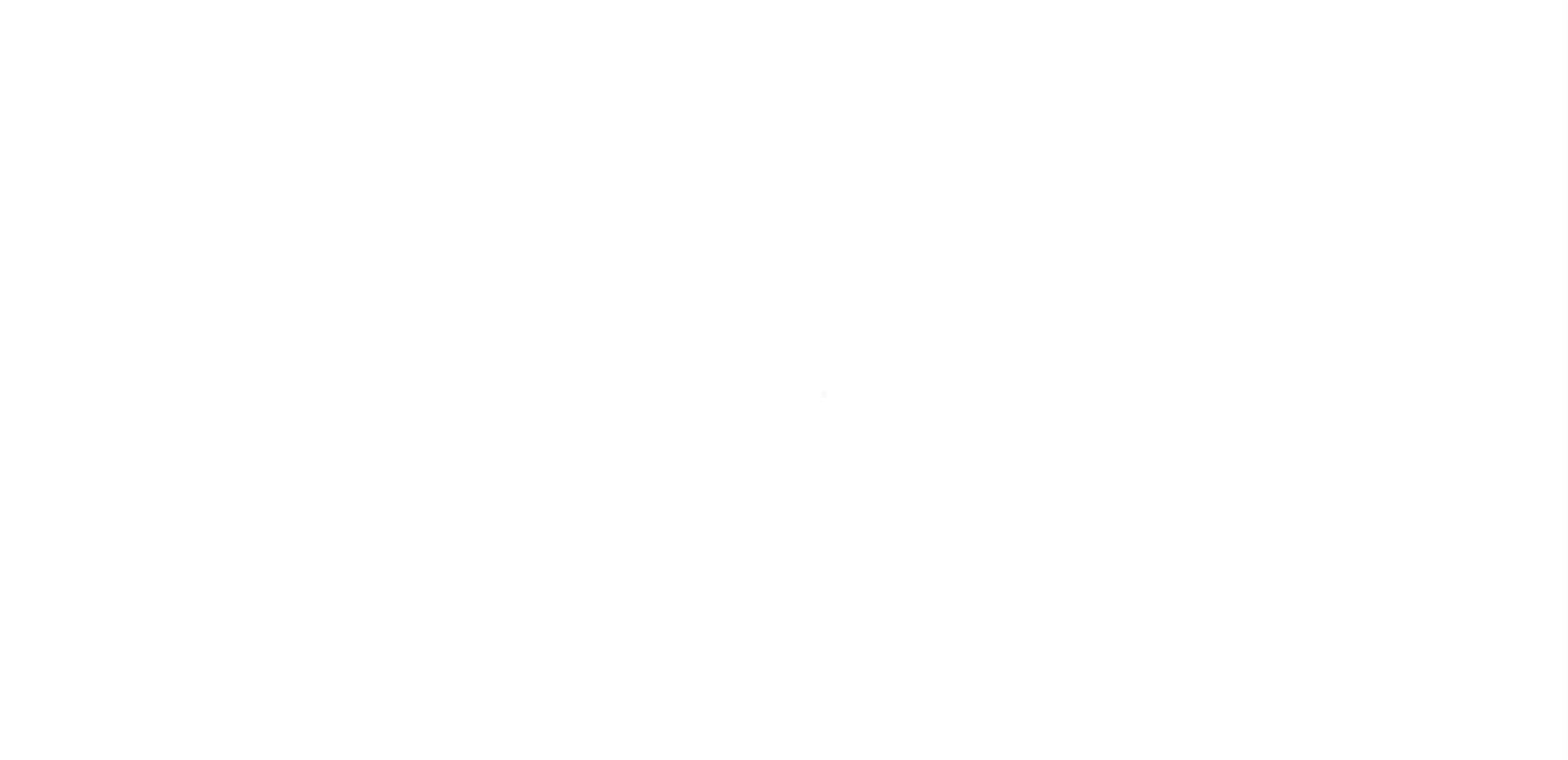
scroll to position [45, 0]
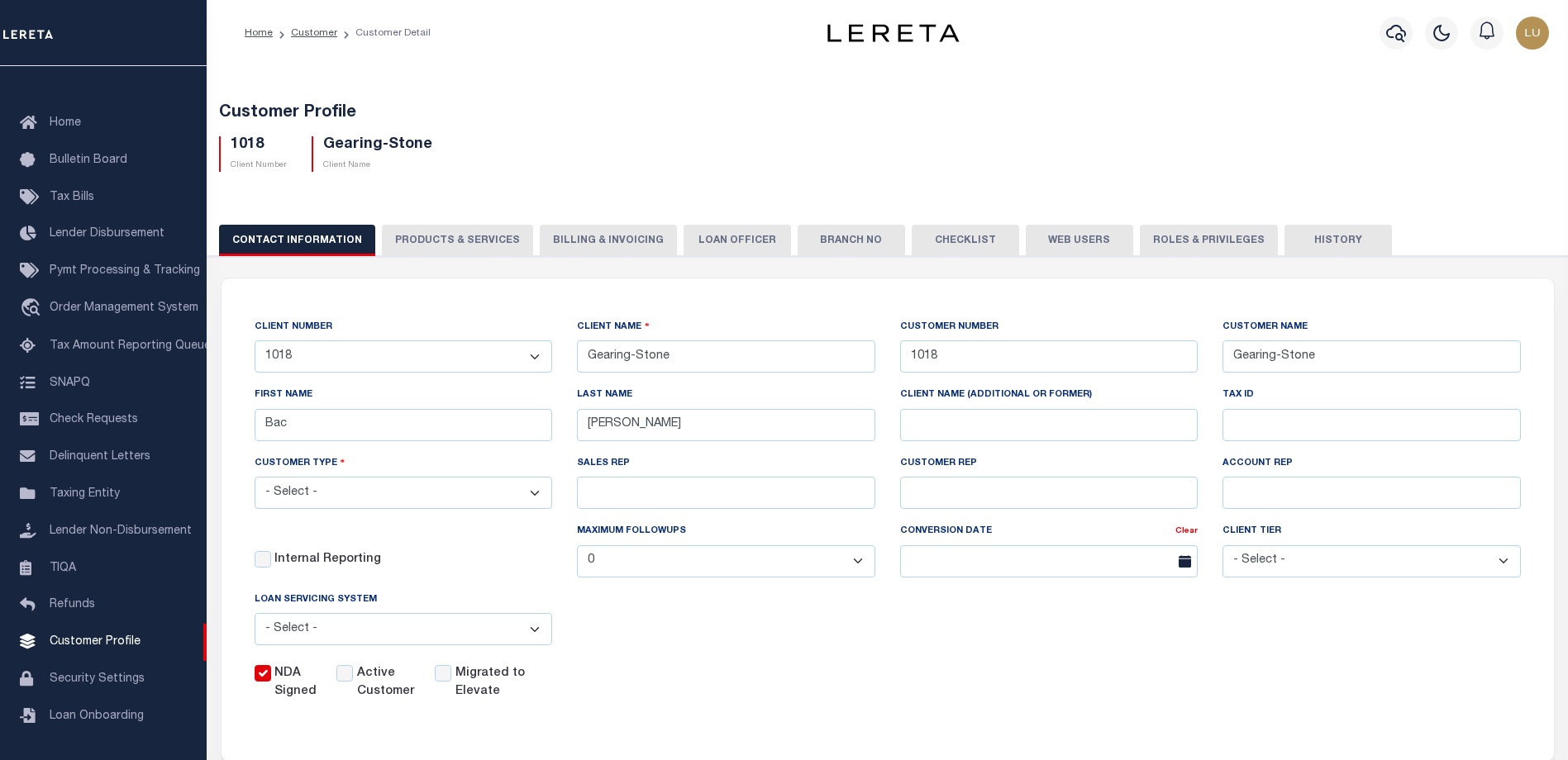
click at [285, 38] on li "Customer" at bounding box center [304, 33] width 65 height 15
click at [293, 35] on link "Customer" at bounding box center [314, 33] width 47 height 10
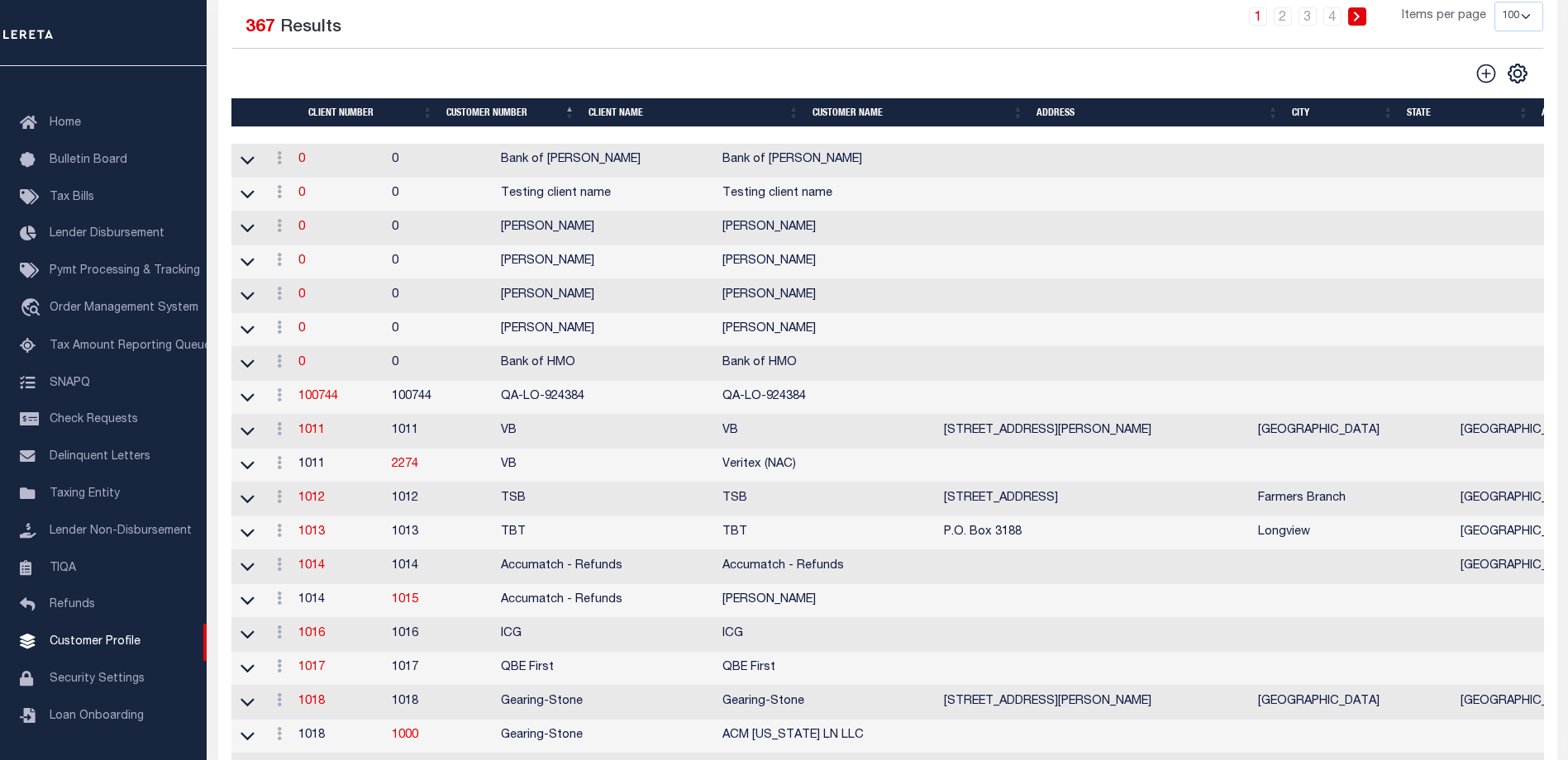
scroll to position [331, 0]
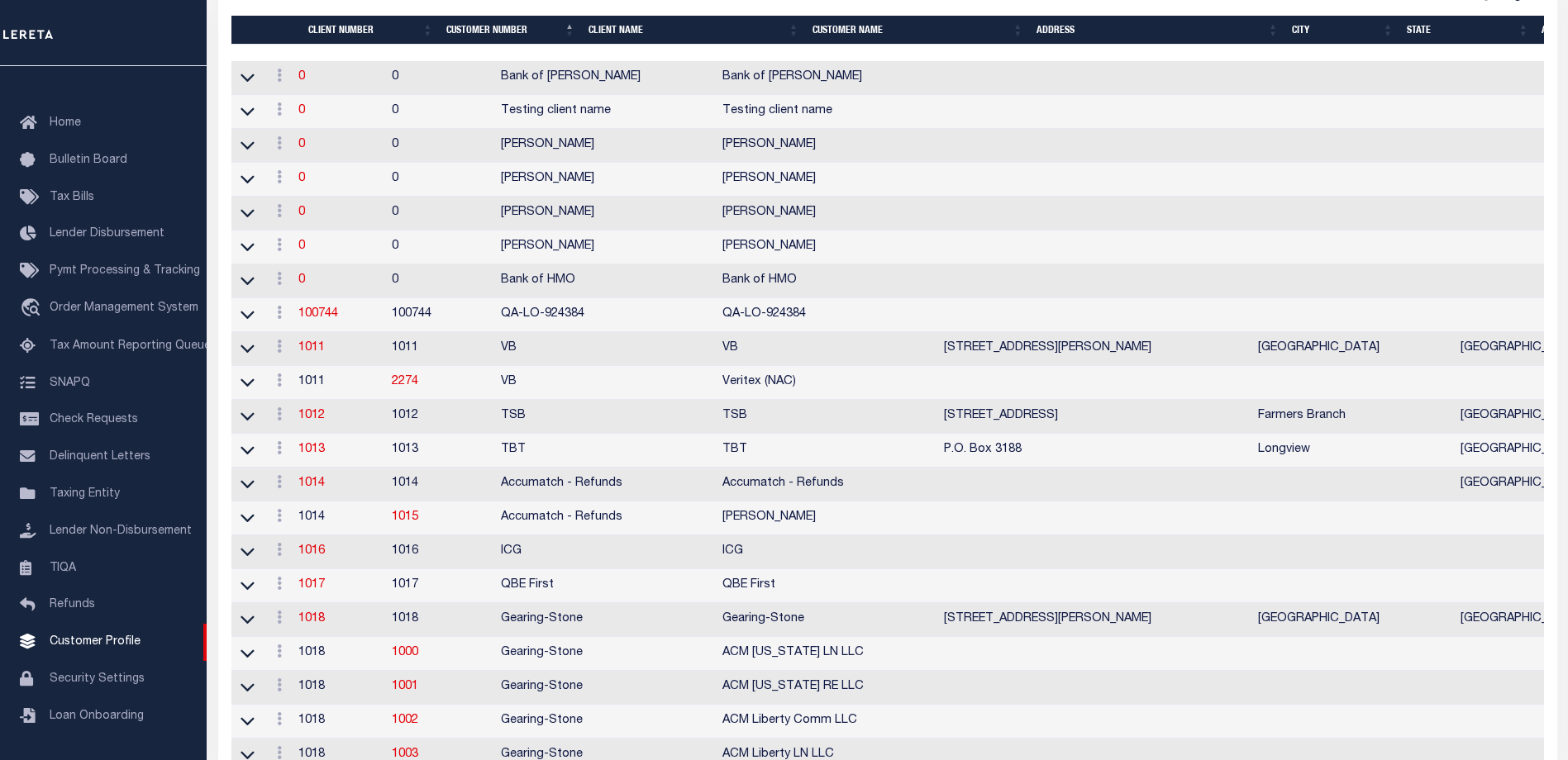
click at [1466, 383] on td at bounding box center [1521, 382] width 135 height 34
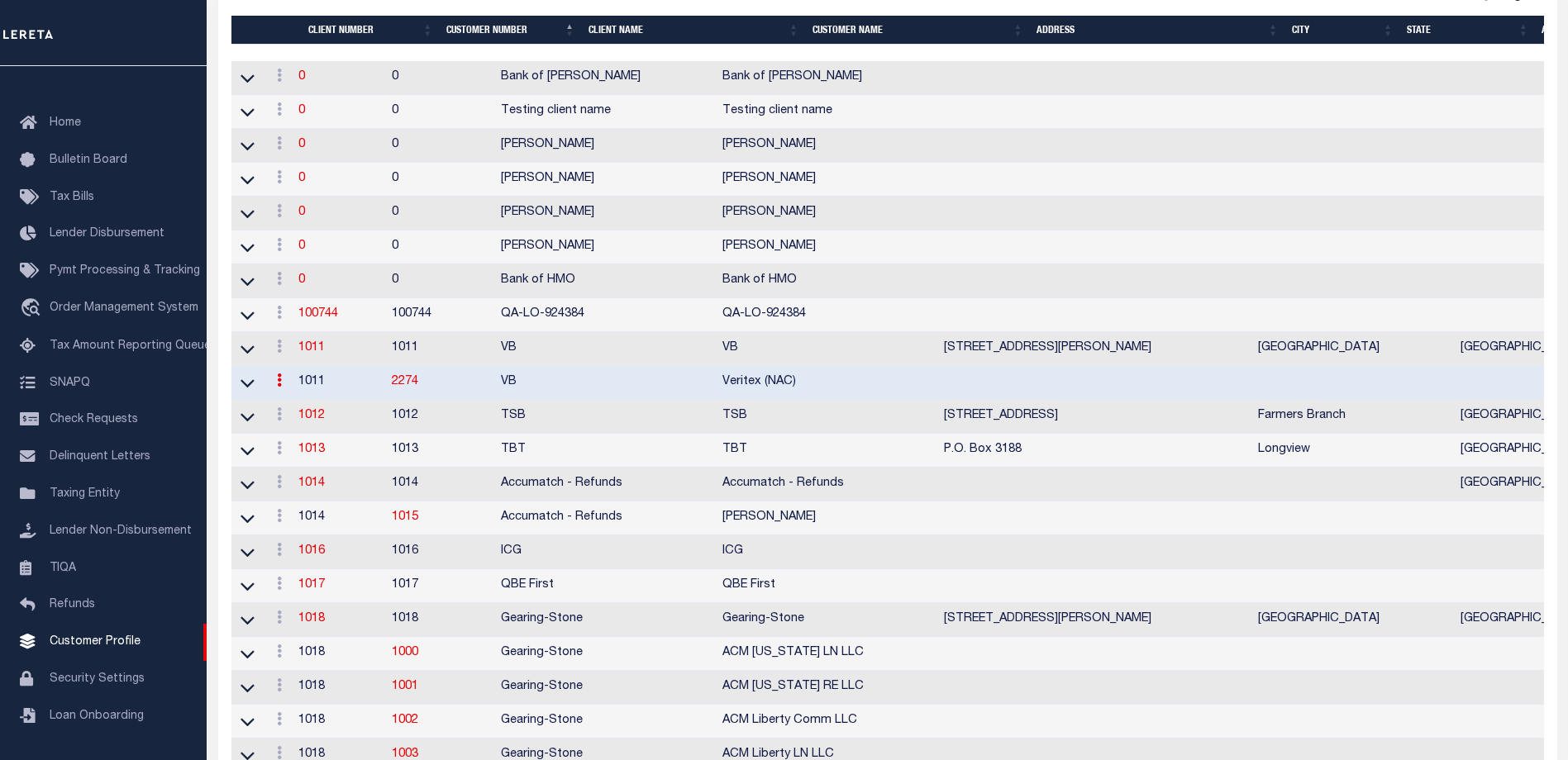
scroll to position [0, 0]
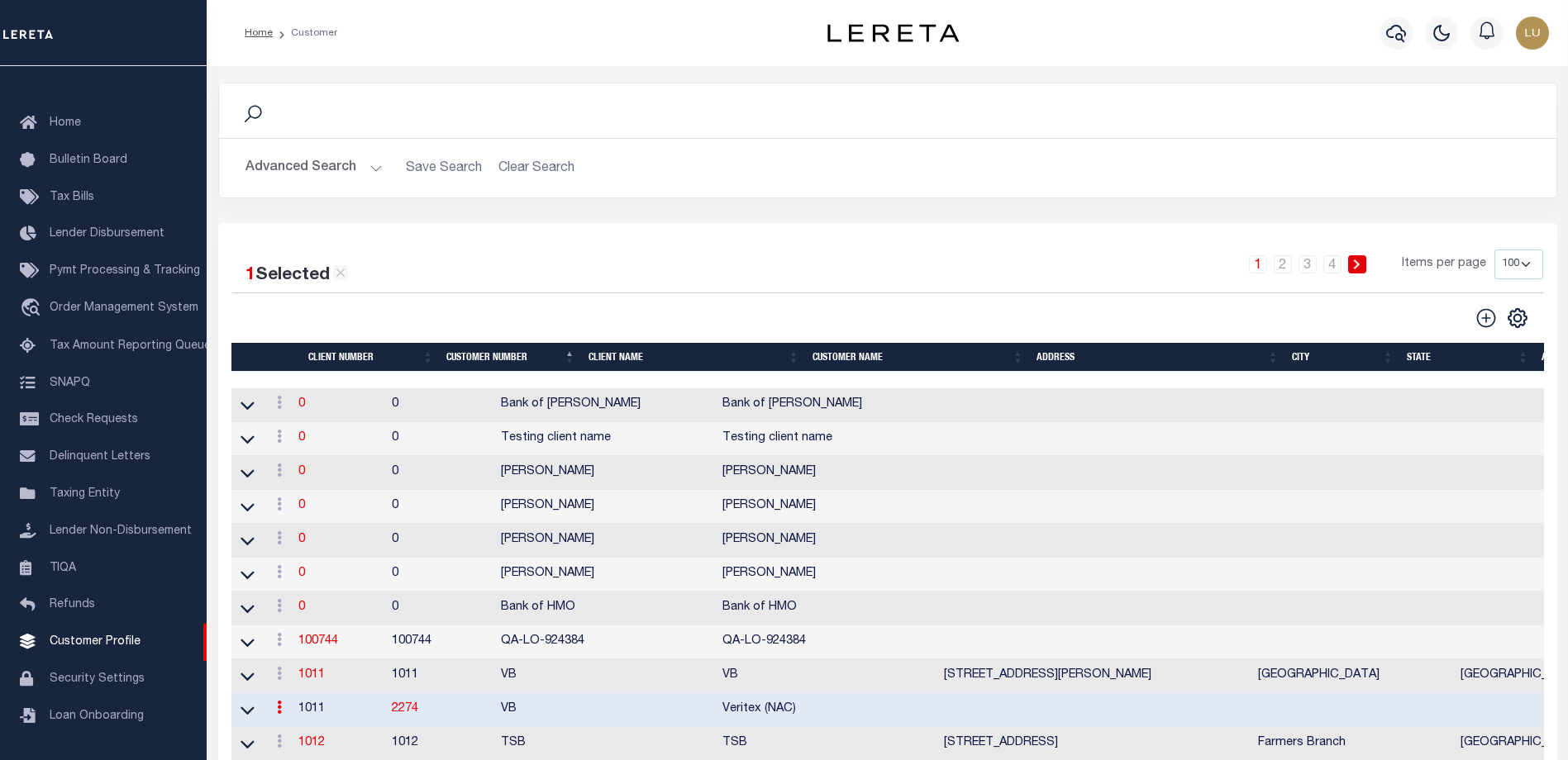
click at [355, 160] on button "Advanced Search" at bounding box center [314, 168] width 137 height 32
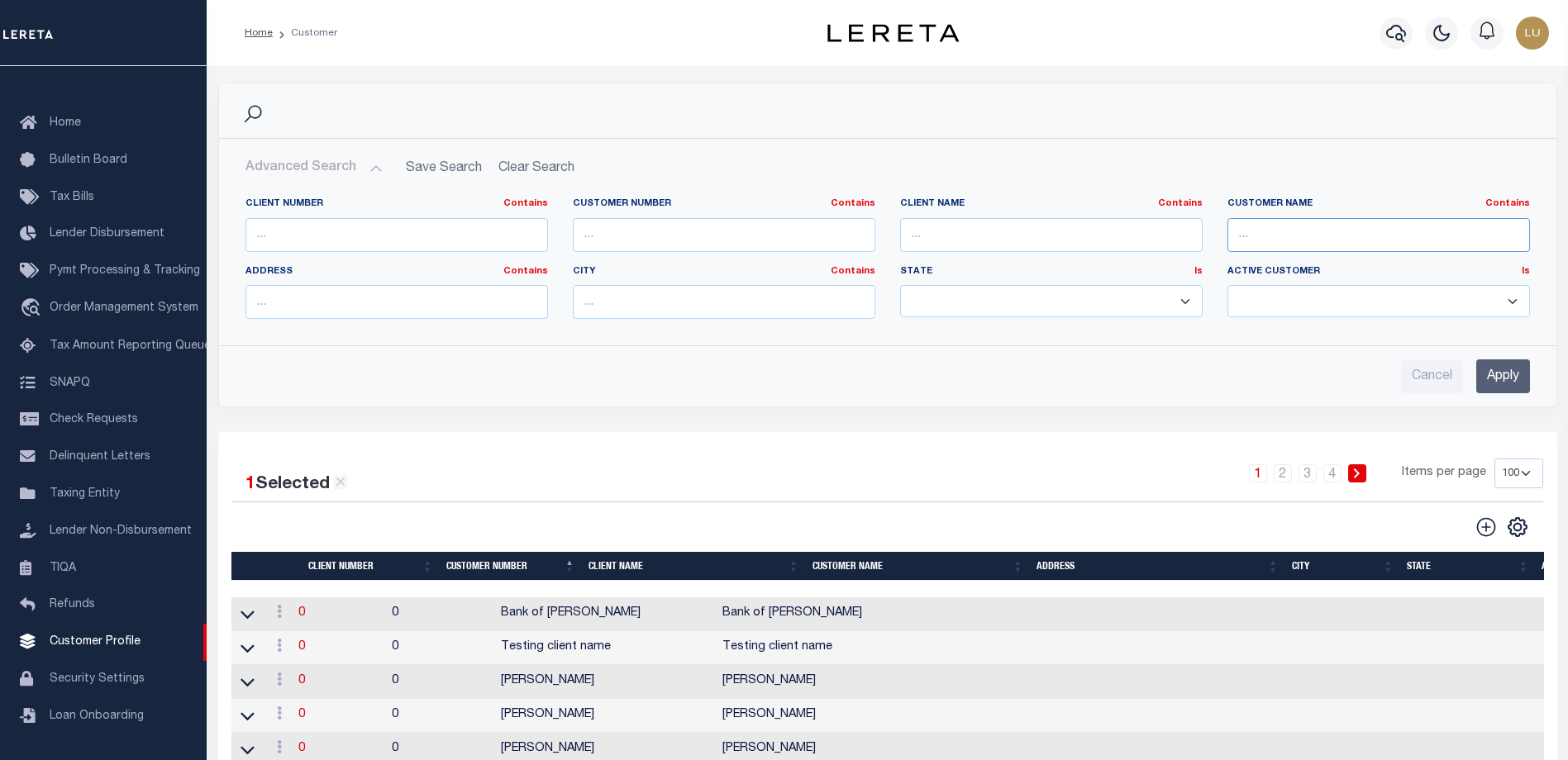
click at [1287, 228] on input "text" at bounding box center [1378, 235] width 302 height 34
type input "[PERSON_NAME]"
click at [1487, 371] on input "Apply" at bounding box center [1503, 377] width 54 height 34
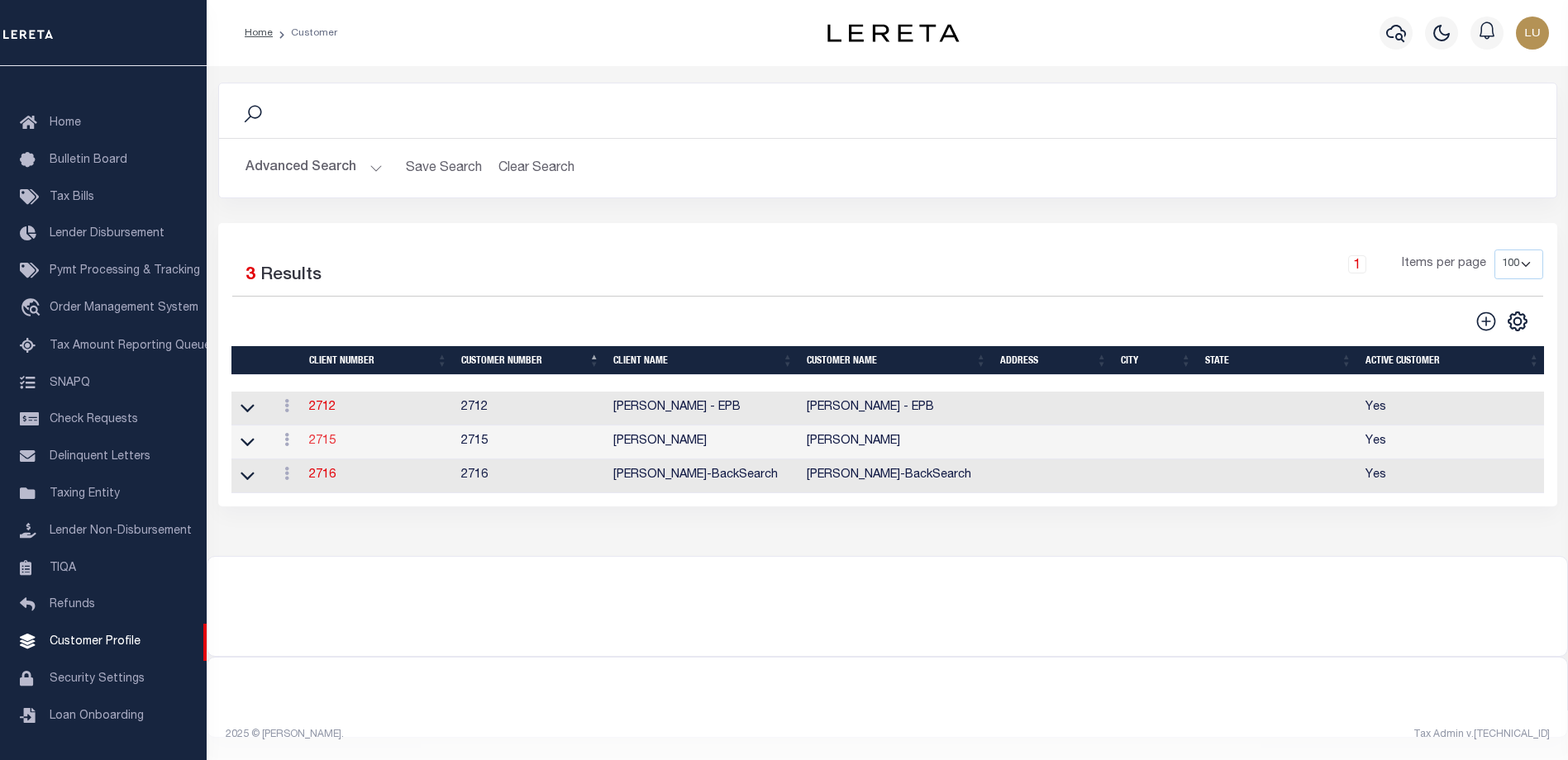
click at [327, 439] on link "2715" at bounding box center [322, 441] width 27 height 12
select select
type input "[PERSON_NAME]"
type input "2715"
type input "[PERSON_NAME]"
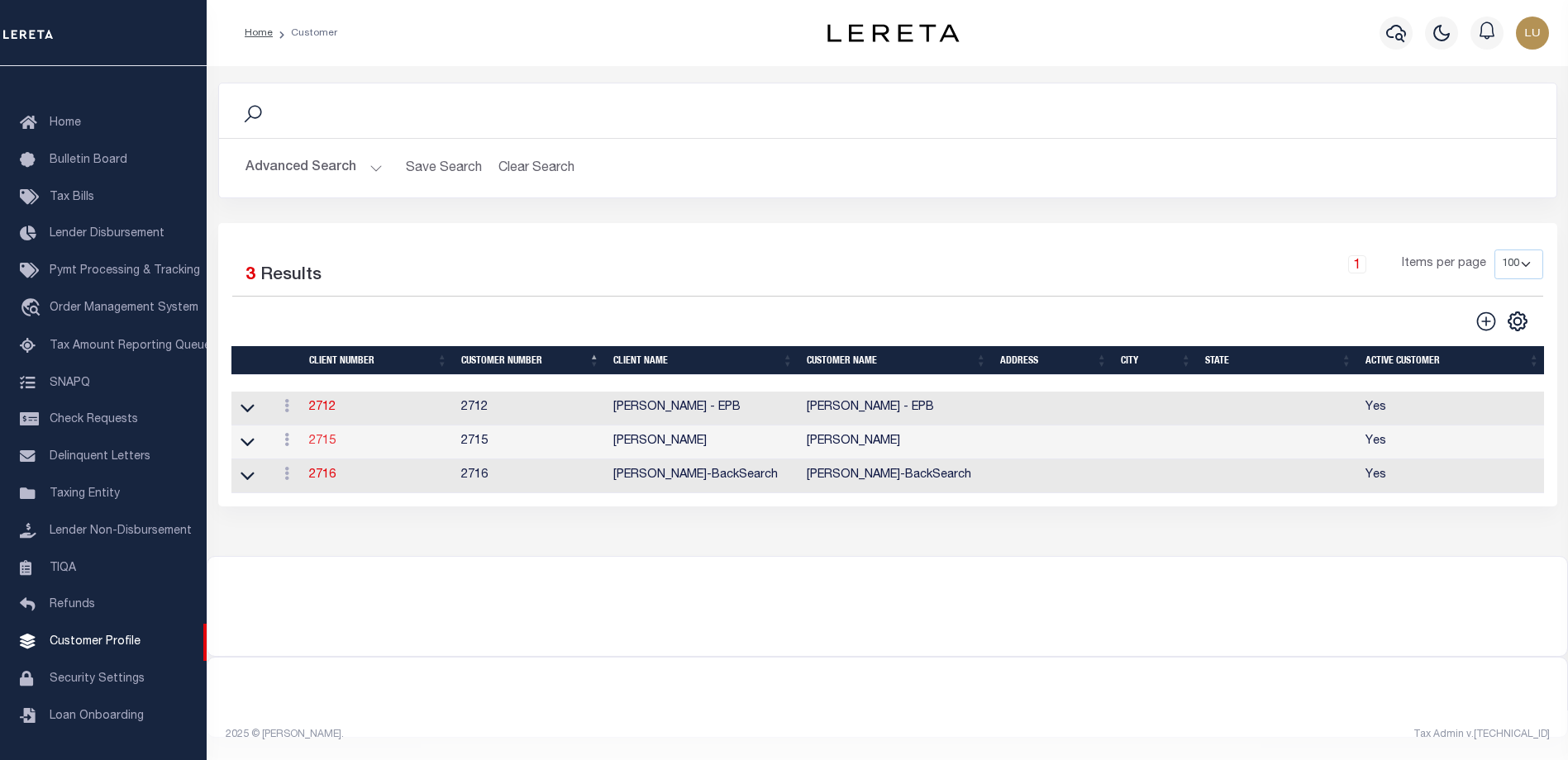
select select "Residential"
checkbox input "true"
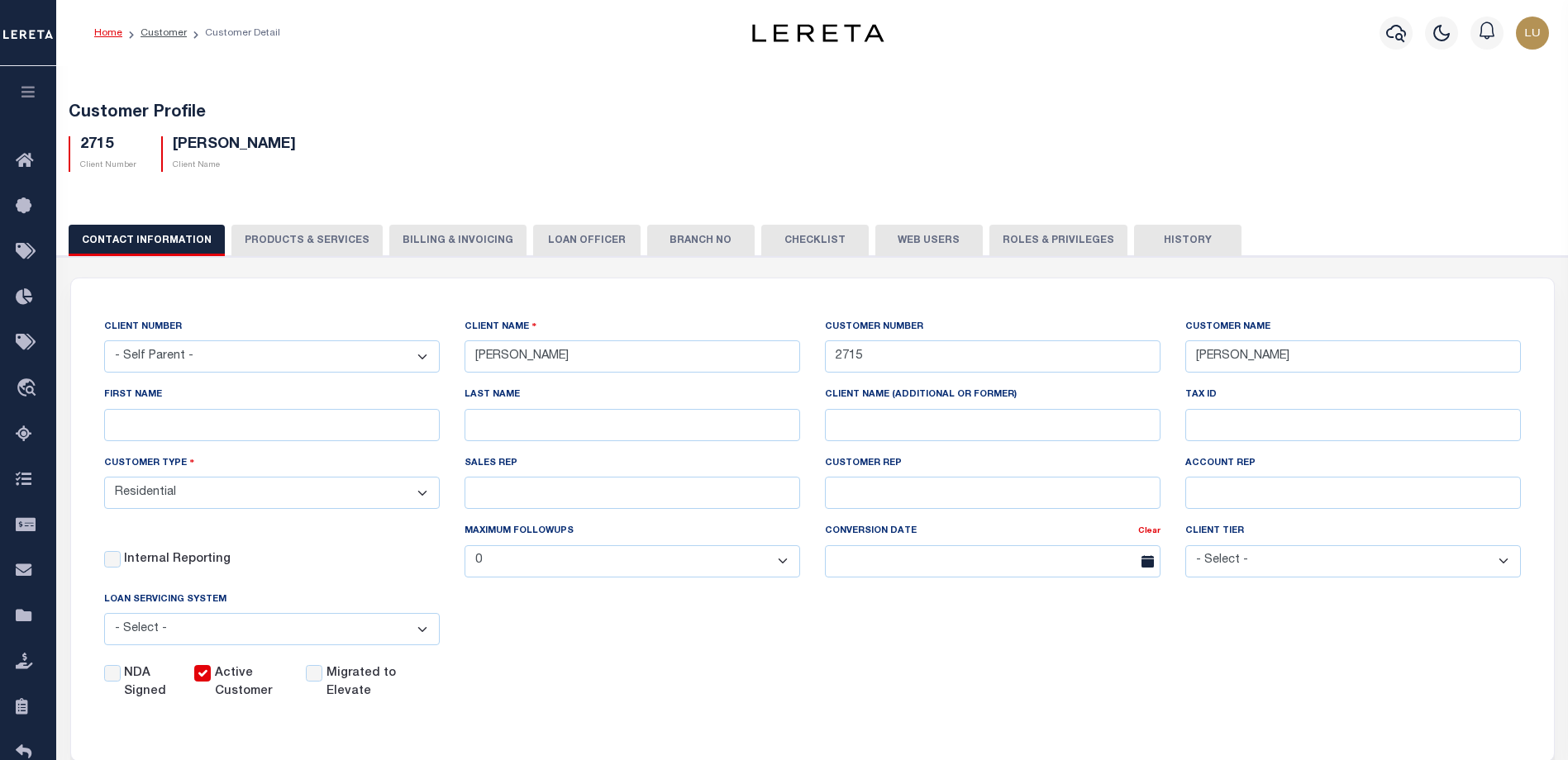
scroll to position [82, 0]
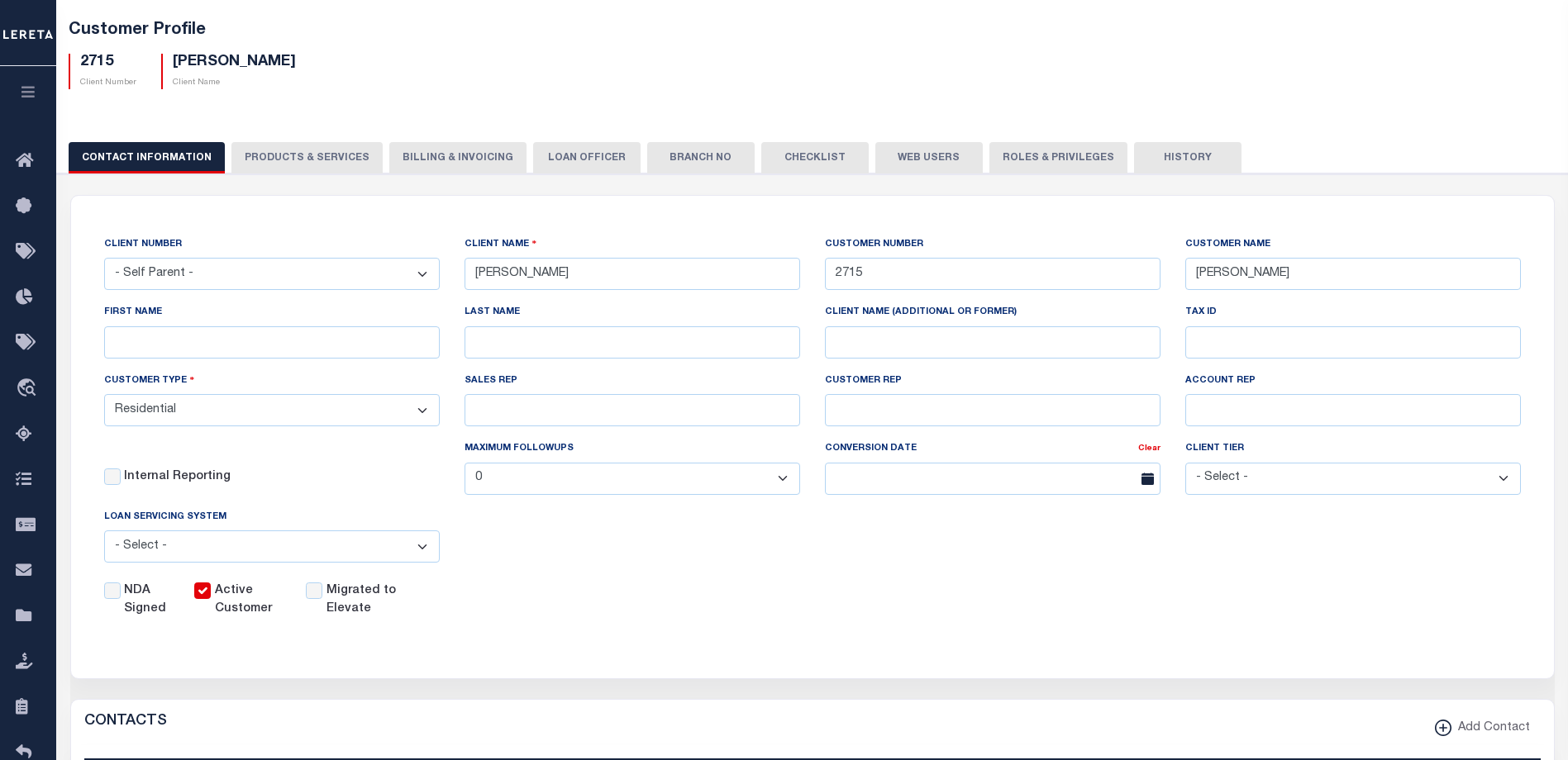
click at [142, 614] on label "NDA Signed" at bounding box center [149, 600] width 51 height 37
click at [120, 599] on input "NDA Signed" at bounding box center [112, 590] width 17 height 17
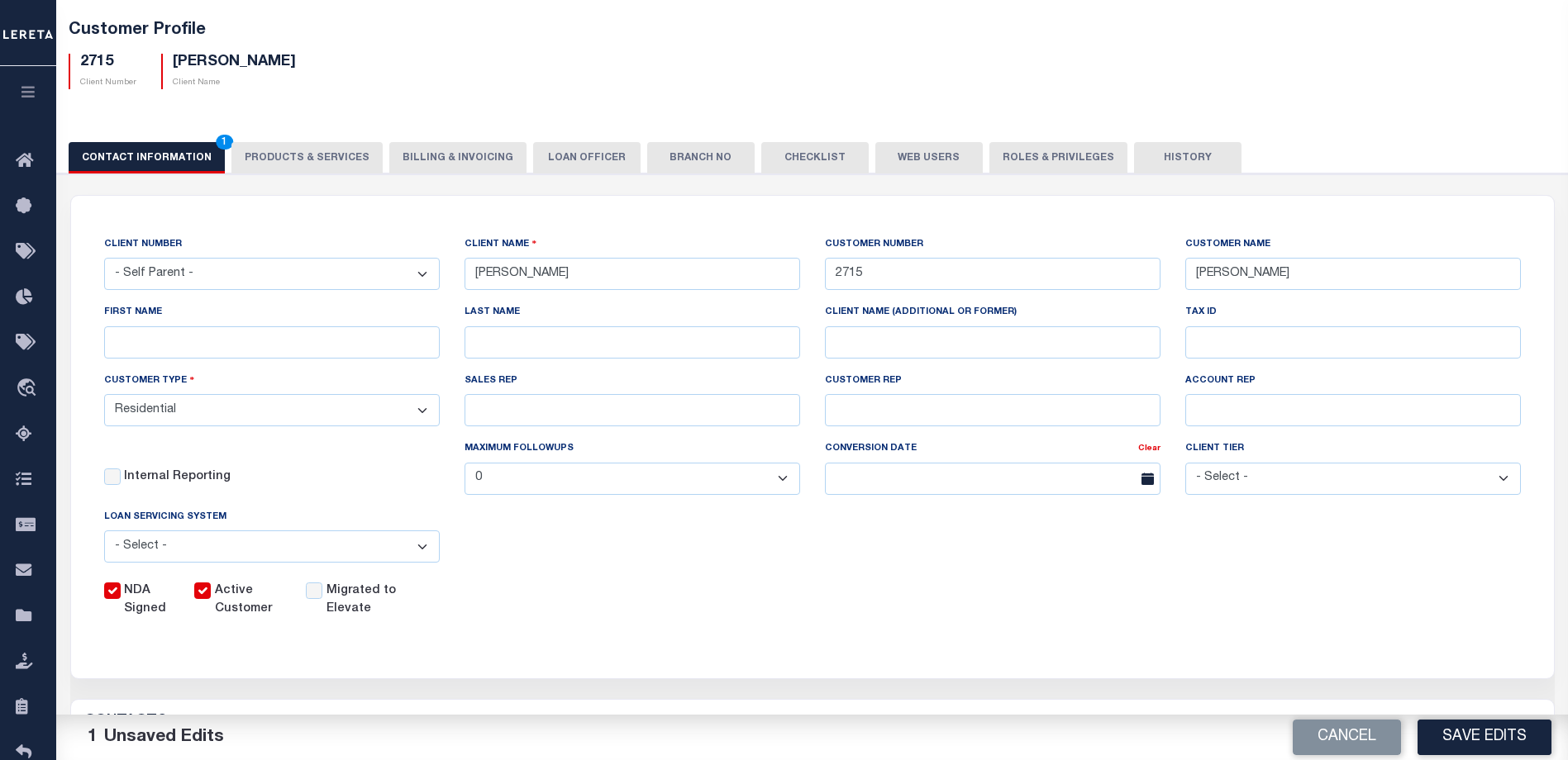
click at [145, 614] on label "NDA Signed" at bounding box center [149, 600] width 51 height 37
click at [120, 599] on input "NDA Signed" at bounding box center [112, 590] width 17 height 17
checkbox input "false"
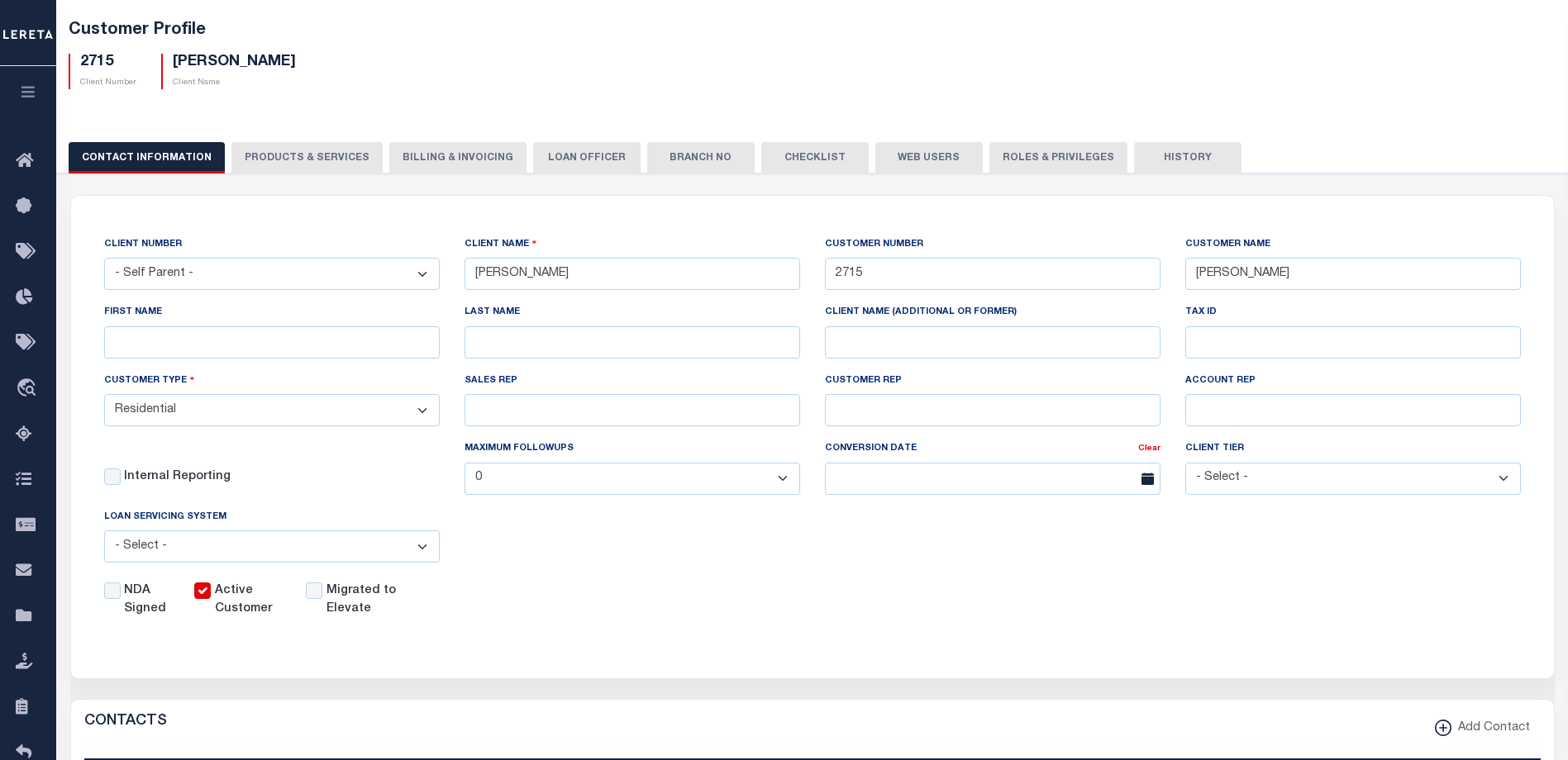
click at [353, 609] on label "Migrated to Elevate" at bounding box center [370, 600] width 86 height 37
click at [322, 599] on input "Migrated to Elevate" at bounding box center [314, 590] width 17 height 17
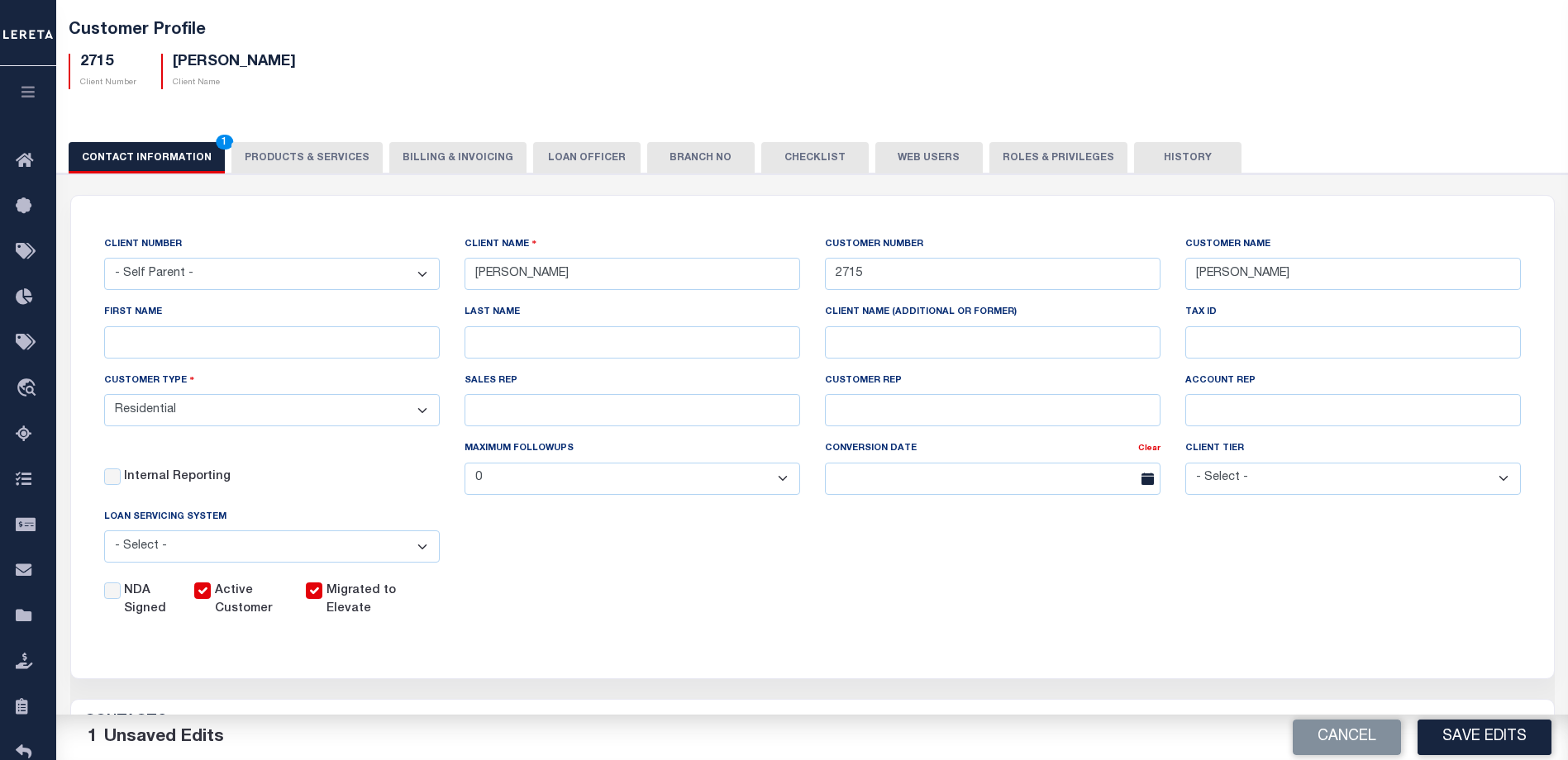
click at [354, 609] on label "Migrated to Elevate" at bounding box center [370, 600] width 86 height 37
click at [322, 599] on input "Migrated to Elevate" at bounding box center [314, 590] width 17 height 17
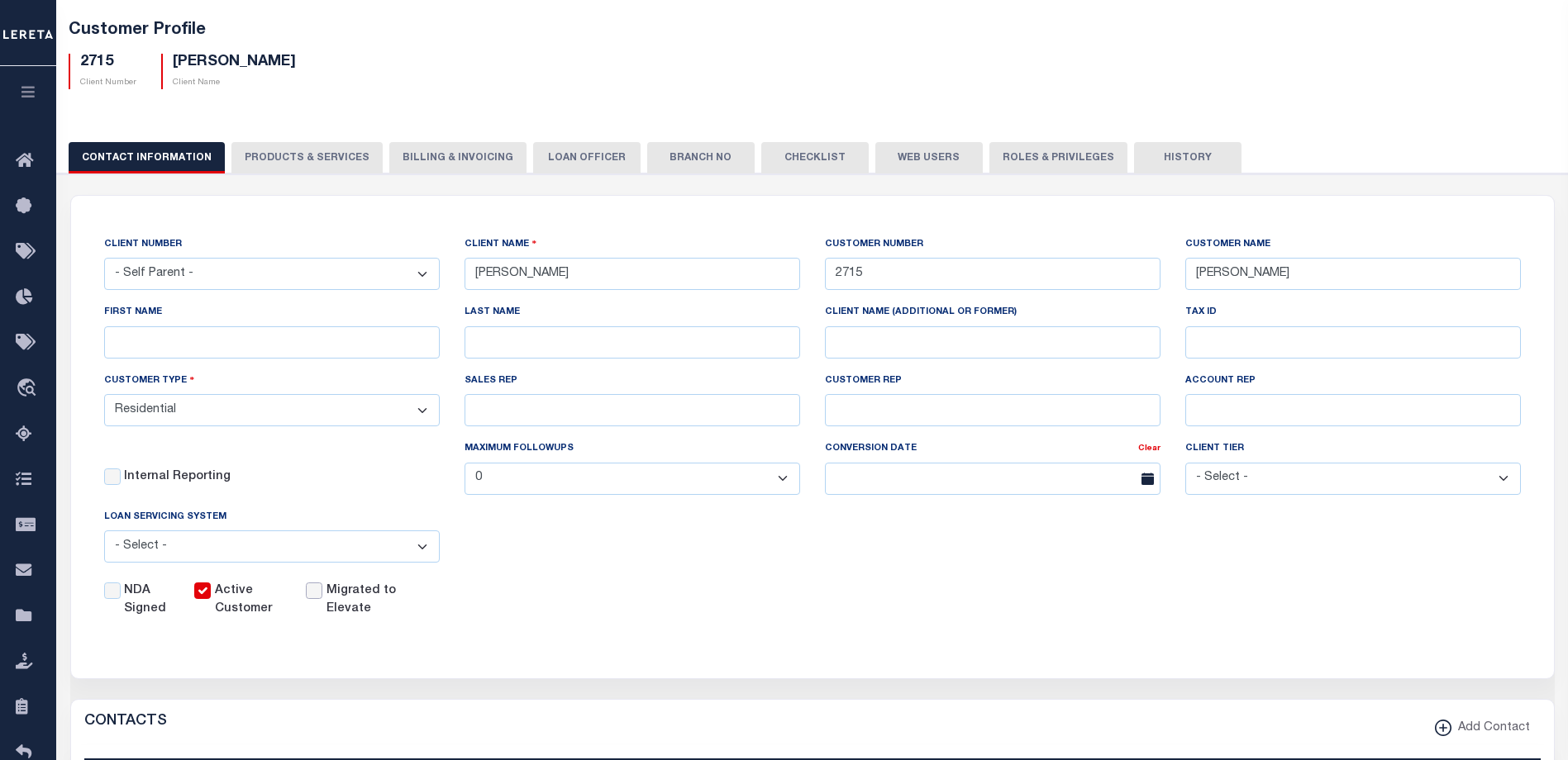
click at [314, 587] on input "Migrated to Elevate" at bounding box center [314, 590] width 17 height 17
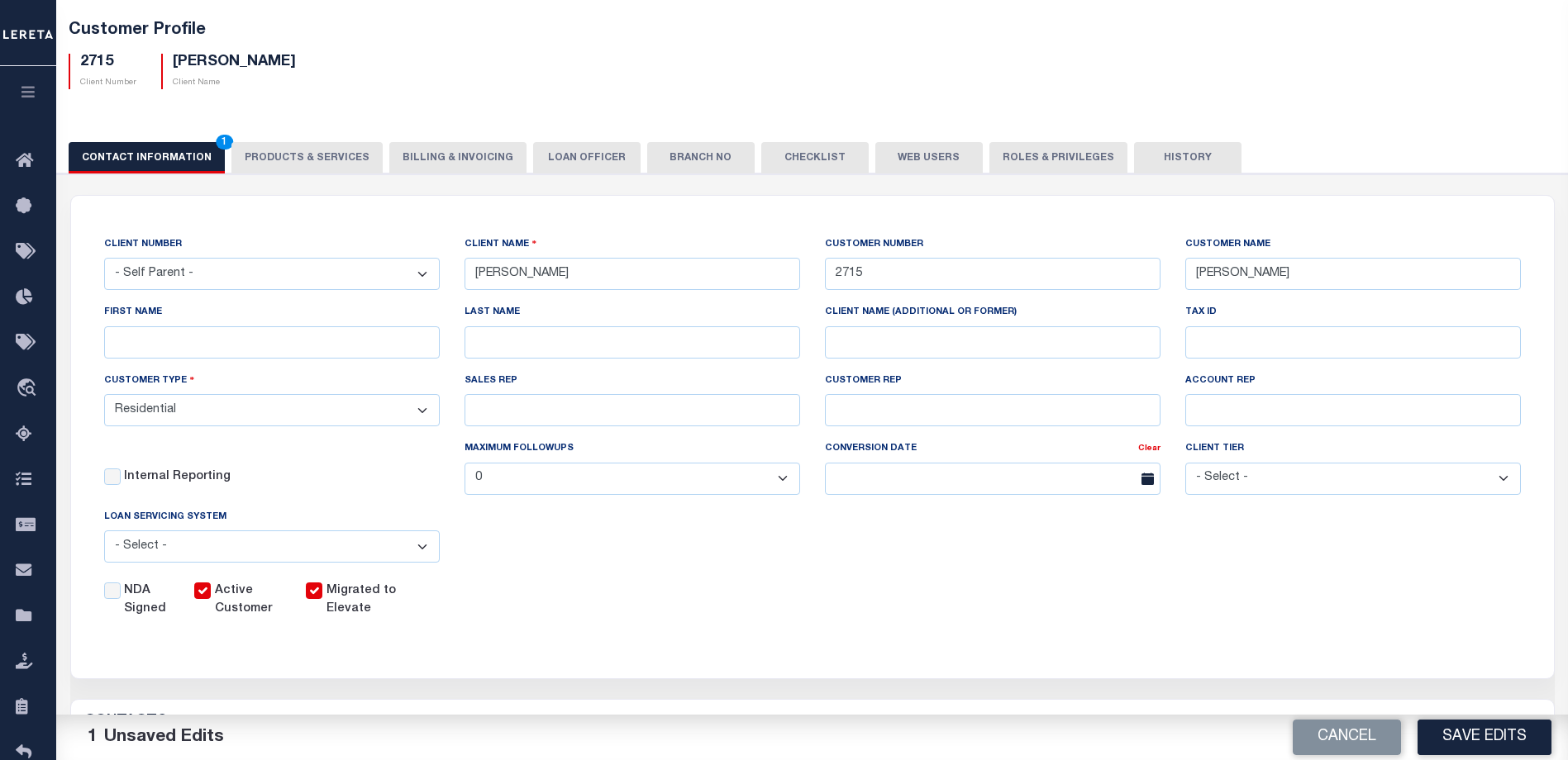
click at [314, 587] on input "Migrated to Elevate" at bounding box center [314, 590] width 17 height 17
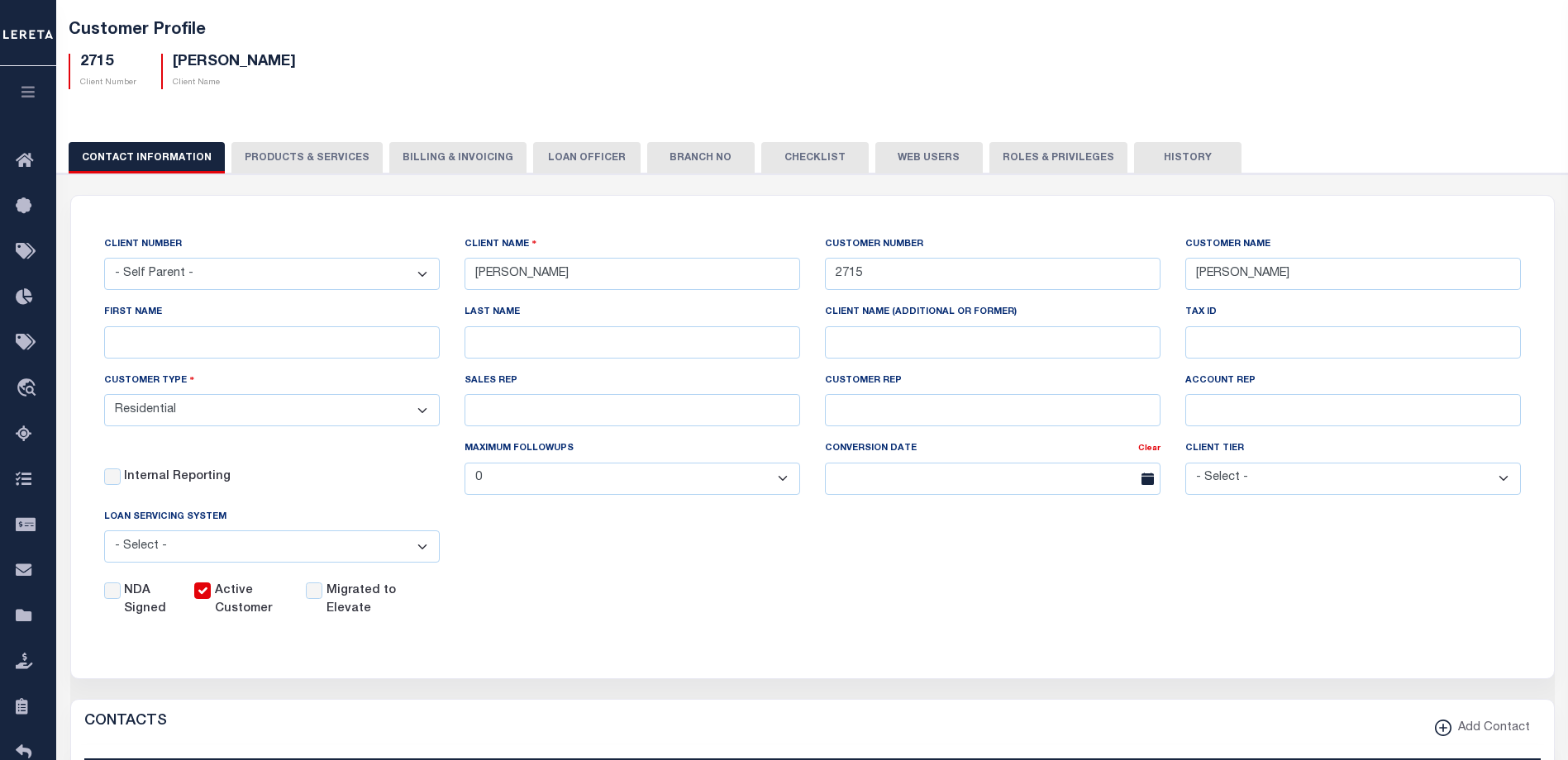
click at [369, 597] on label "Migrated to Elevate" at bounding box center [370, 600] width 86 height 37
click at [322, 597] on input "Migrated to Elevate" at bounding box center [314, 590] width 17 height 17
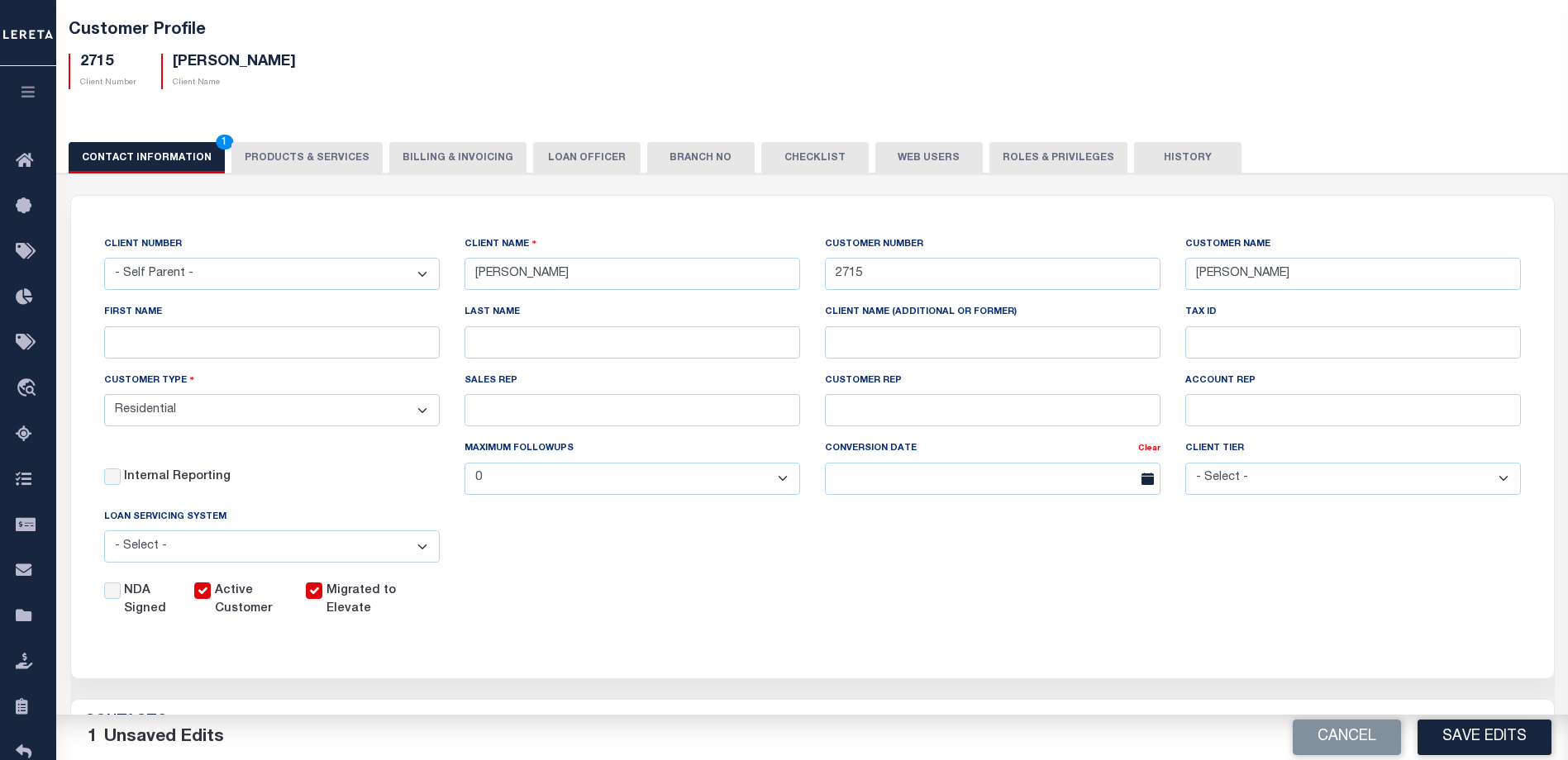
click at [369, 597] on label "Migrated to Elevate" at bounding box center [370, 600] width 86 height 37
click at [322, 597] on input "Migrated to Elevate" at bounding box center [314, 590] width 17 height 17
checkbox input "false"
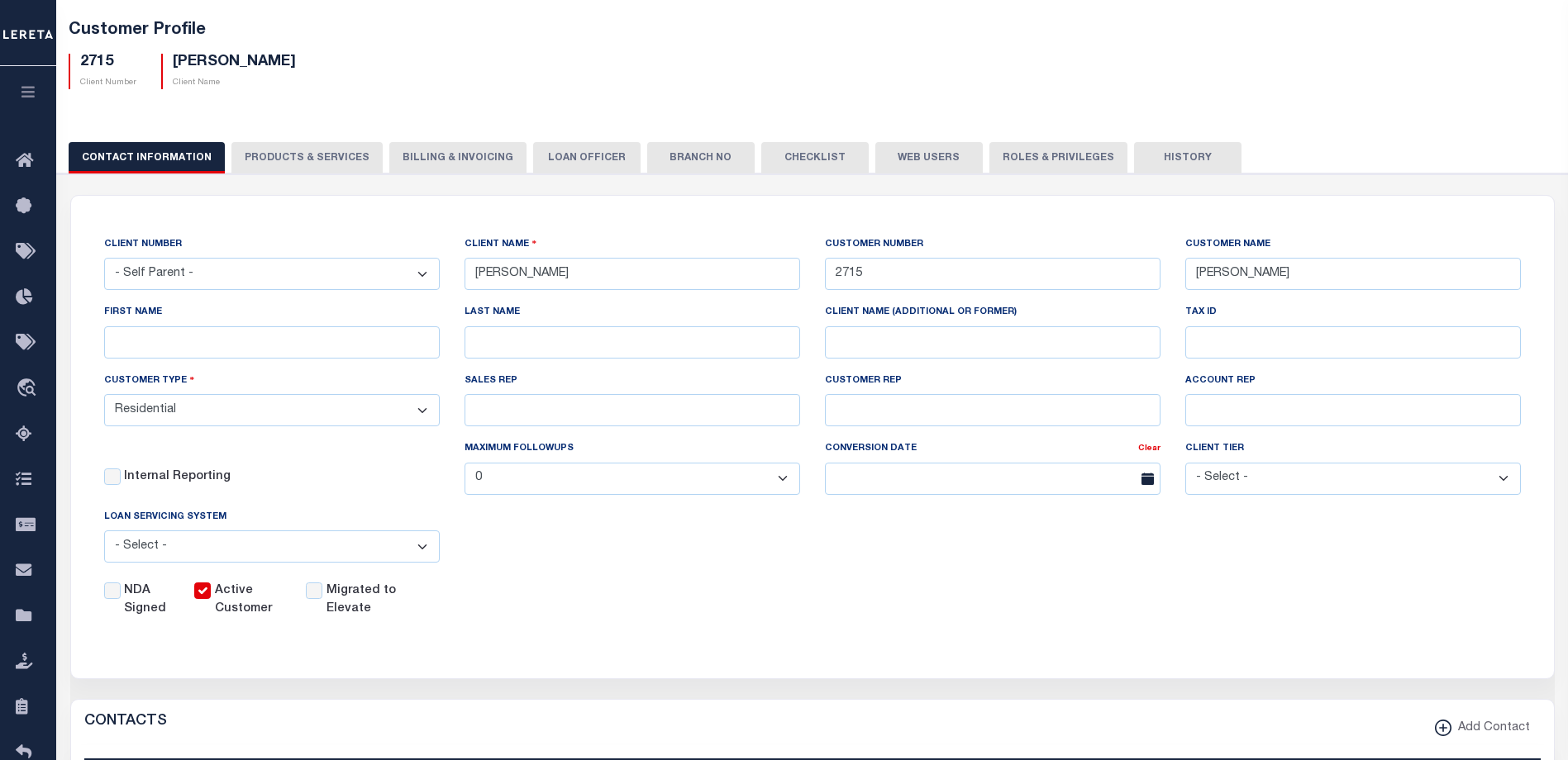
click at [250, 600] on label "Active Customer" at bounding box center [250, 600] width 72 height 37
click at [211, 599] on input "Active Customer" at bounding box center [202, 590] width 17 height 17
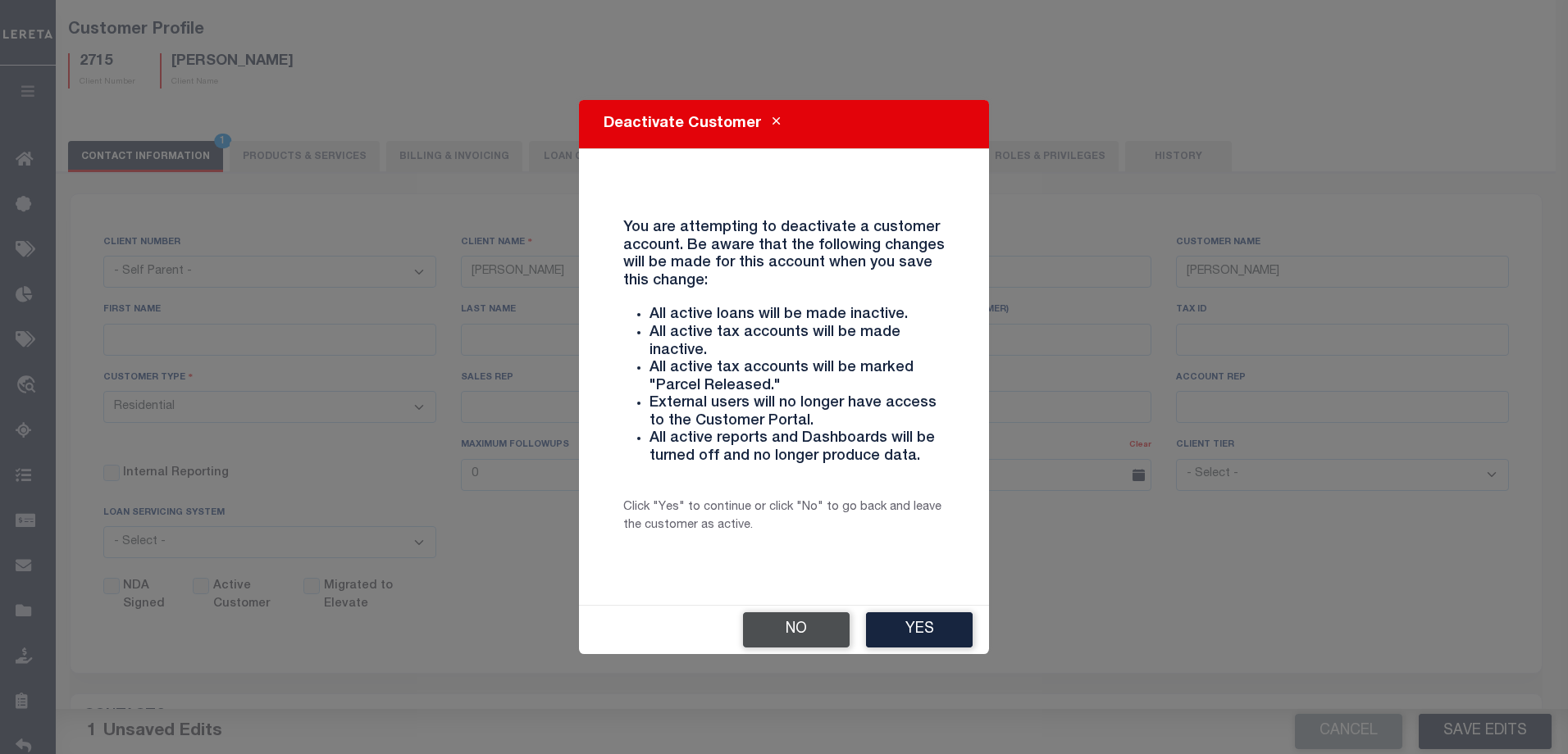
click at [788, 634] on button "No" at bounding box center [797, 630] width 107 height 35
checkbox input "true"
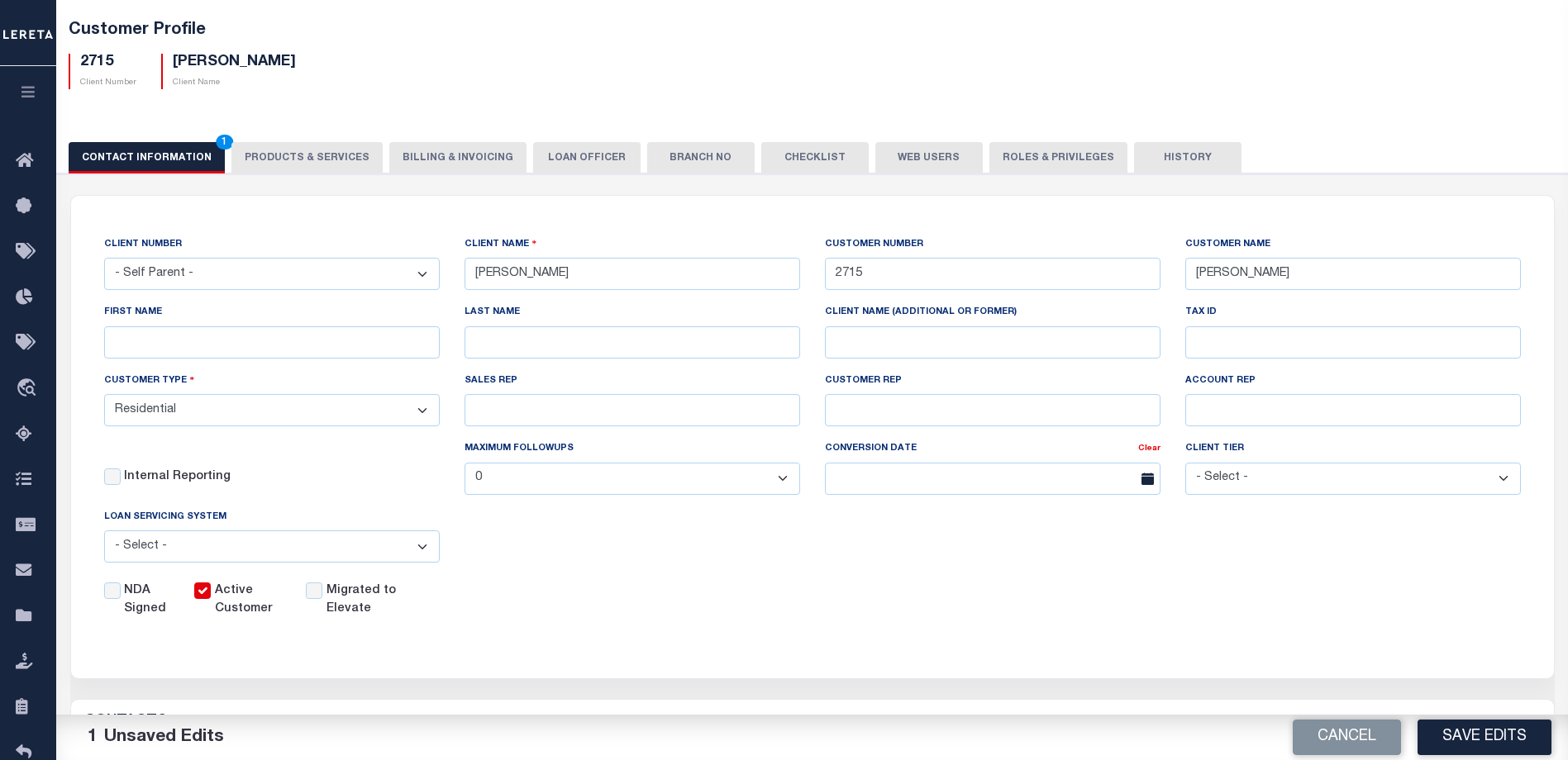
click at [138, 603] on label "NDA Signed" at bounding box center [149, 600] width 51 height 37
click at [120, 599] on input "NDA Signed" at bounding box center [112, 590] width 17 height 17
click at [138, 603] on label "NDA Signed" at bounding box center [149, 600] width 51 height 37
click at [120, 599] on input "NDA Signed" at bounding box center [112, 590] width 17 height 17
checkbox input "false"
